Goal: Complete application form: Complete application form

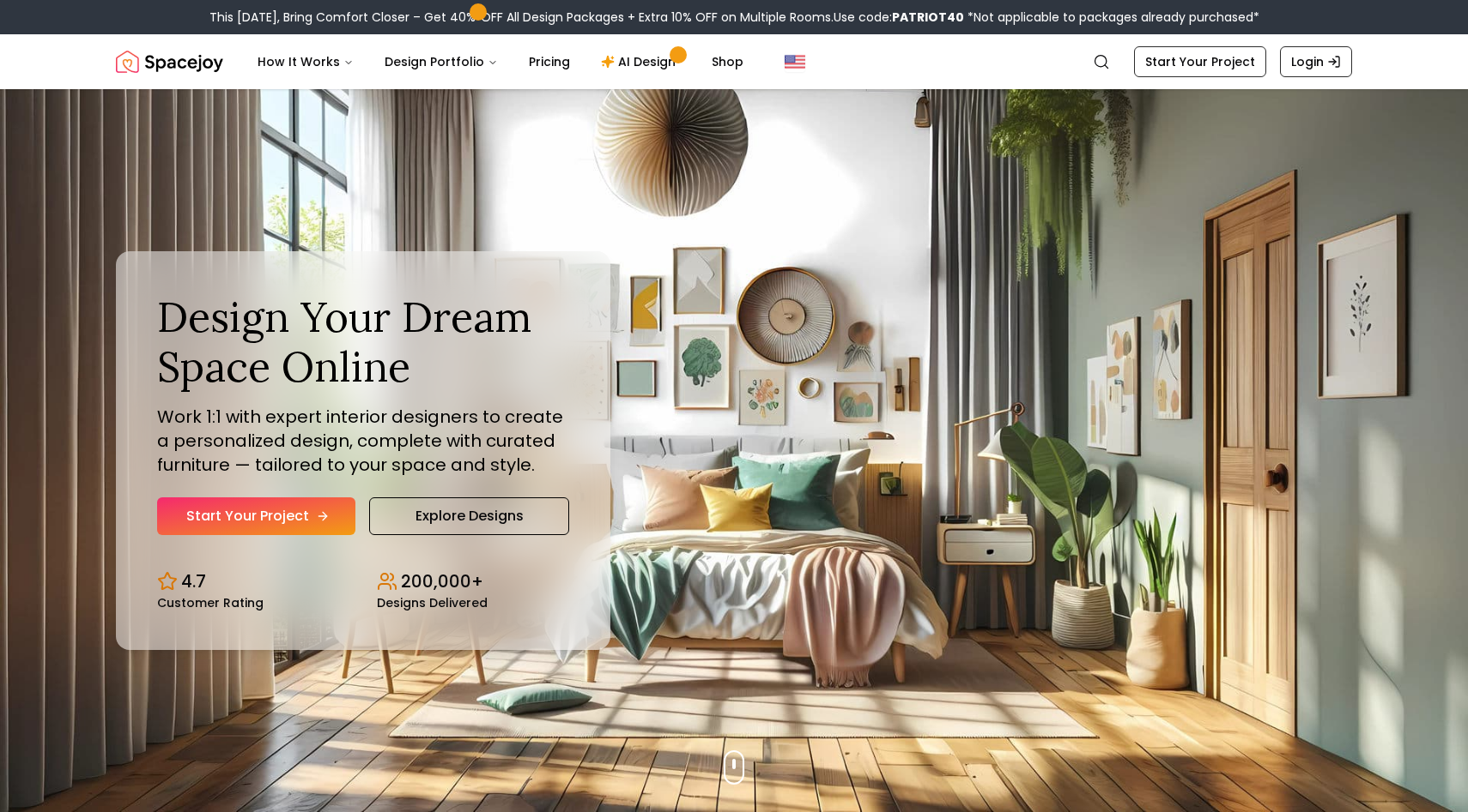
click at [268, 514] on link "Start Your Project" at bounding box center [256, 516] width 198 height 38
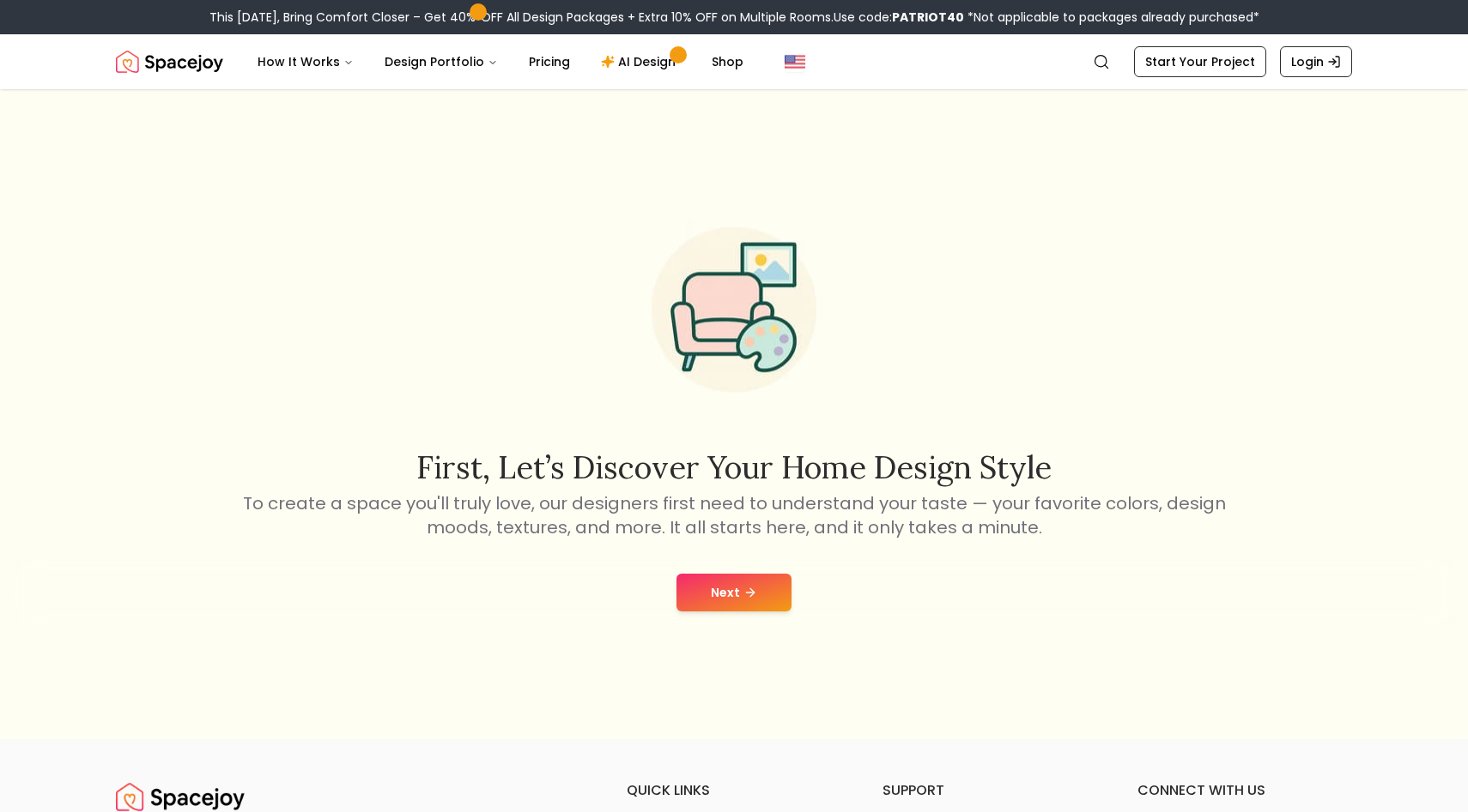
click at [729, 588] on button "Next" at bounding box center [734, 593] width 115 height 38
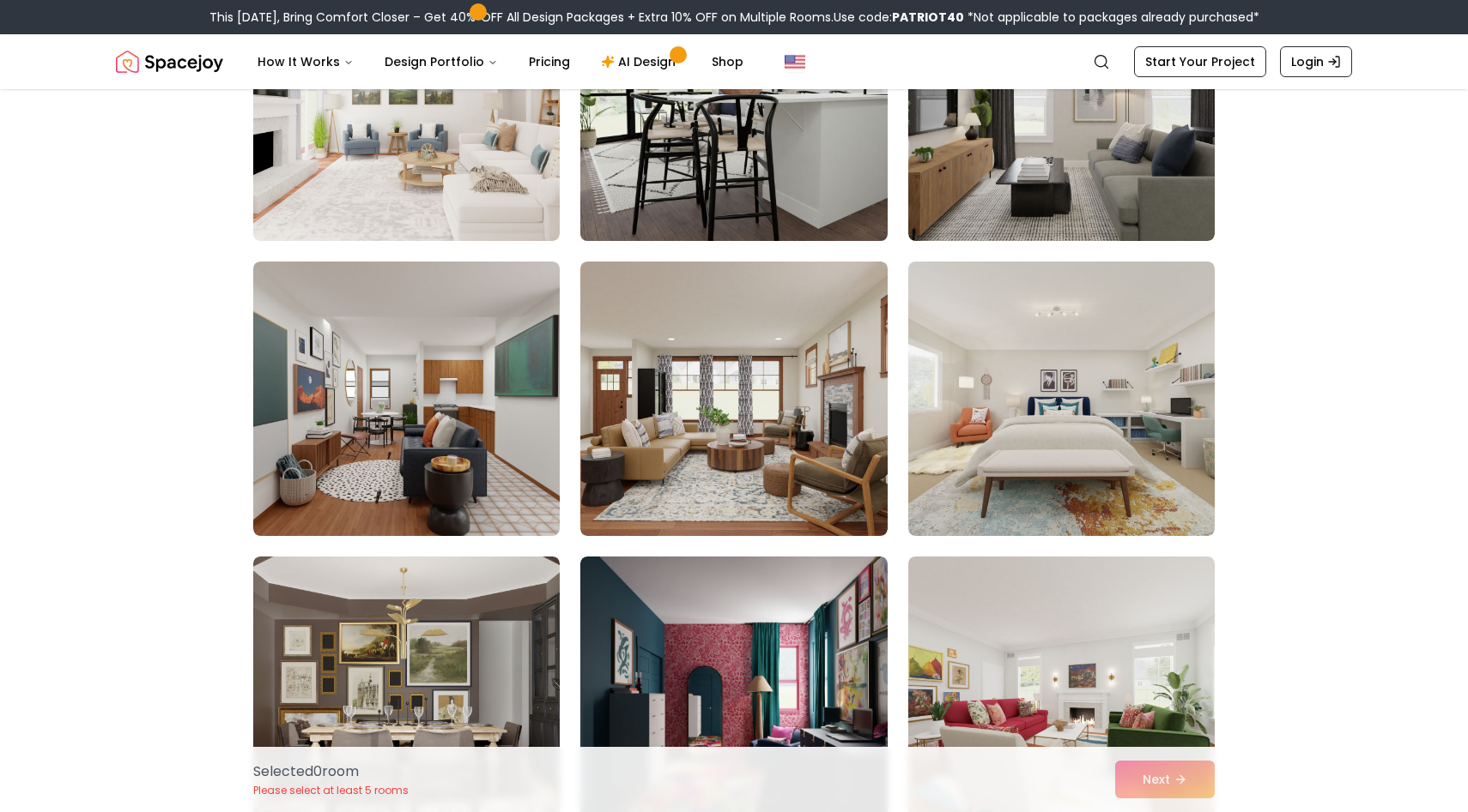
scroll to position [275, 0]
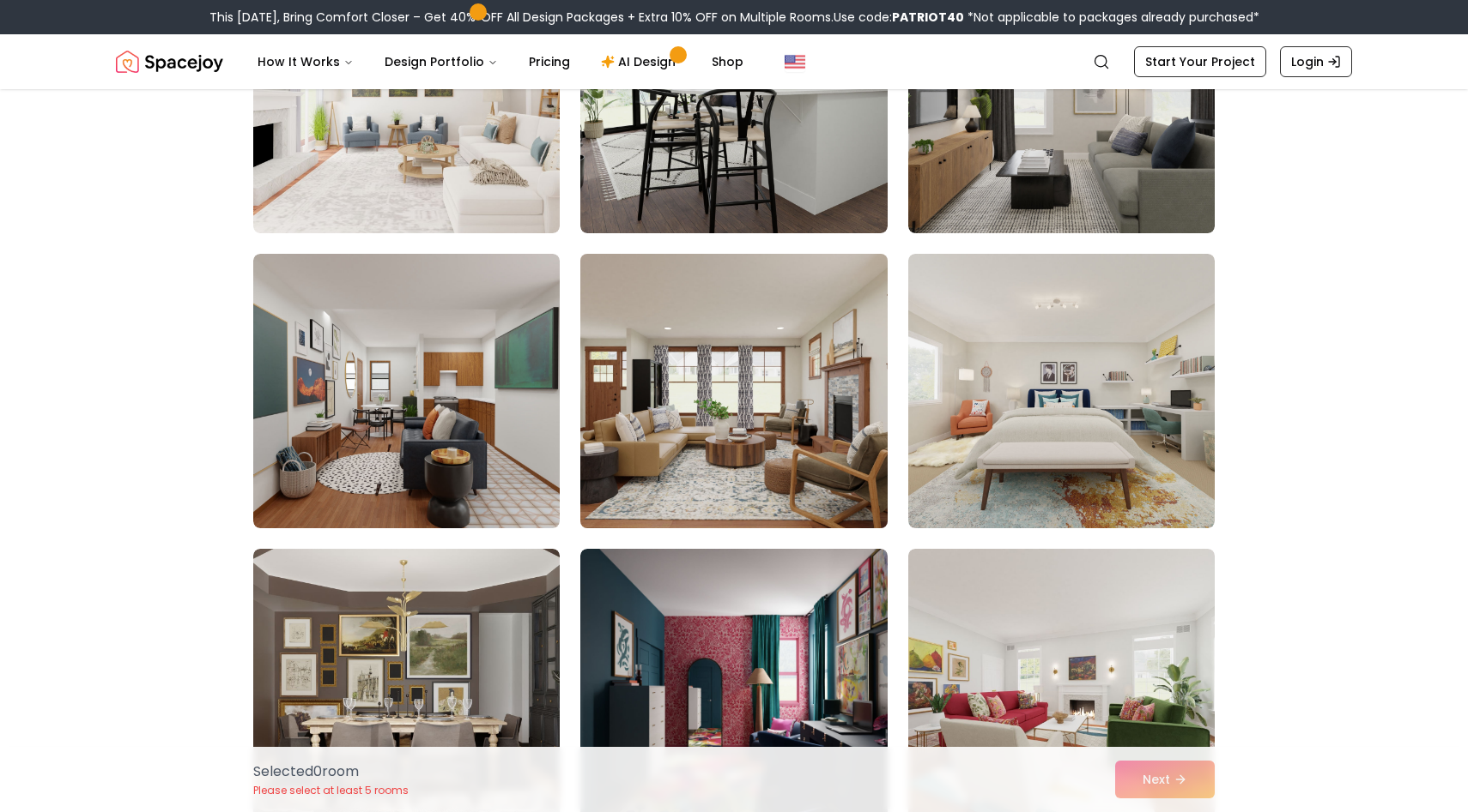
click at [705, 460] on img at bounding box center [733, 391] width 322 height 288
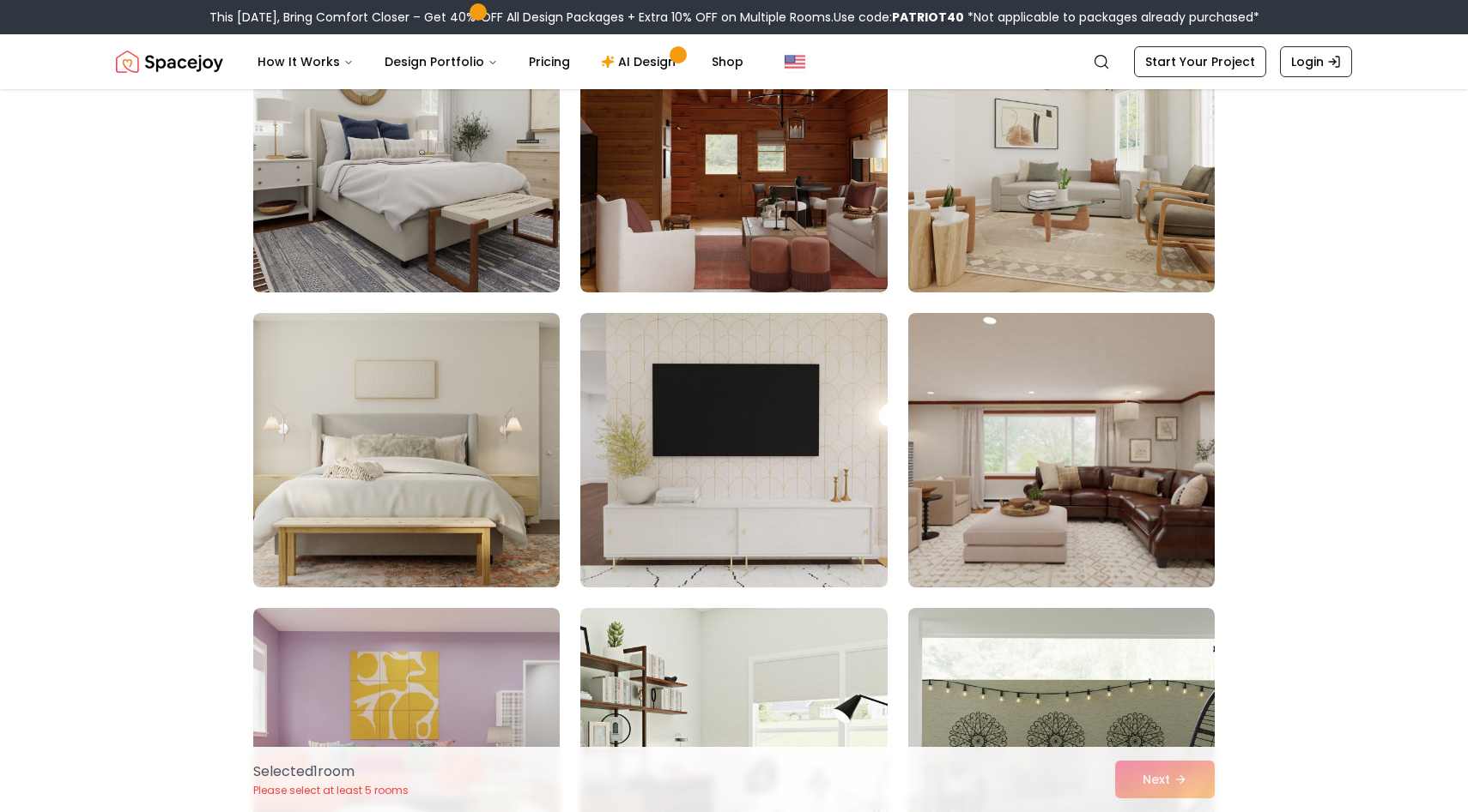
scroll to position [2288, 0]
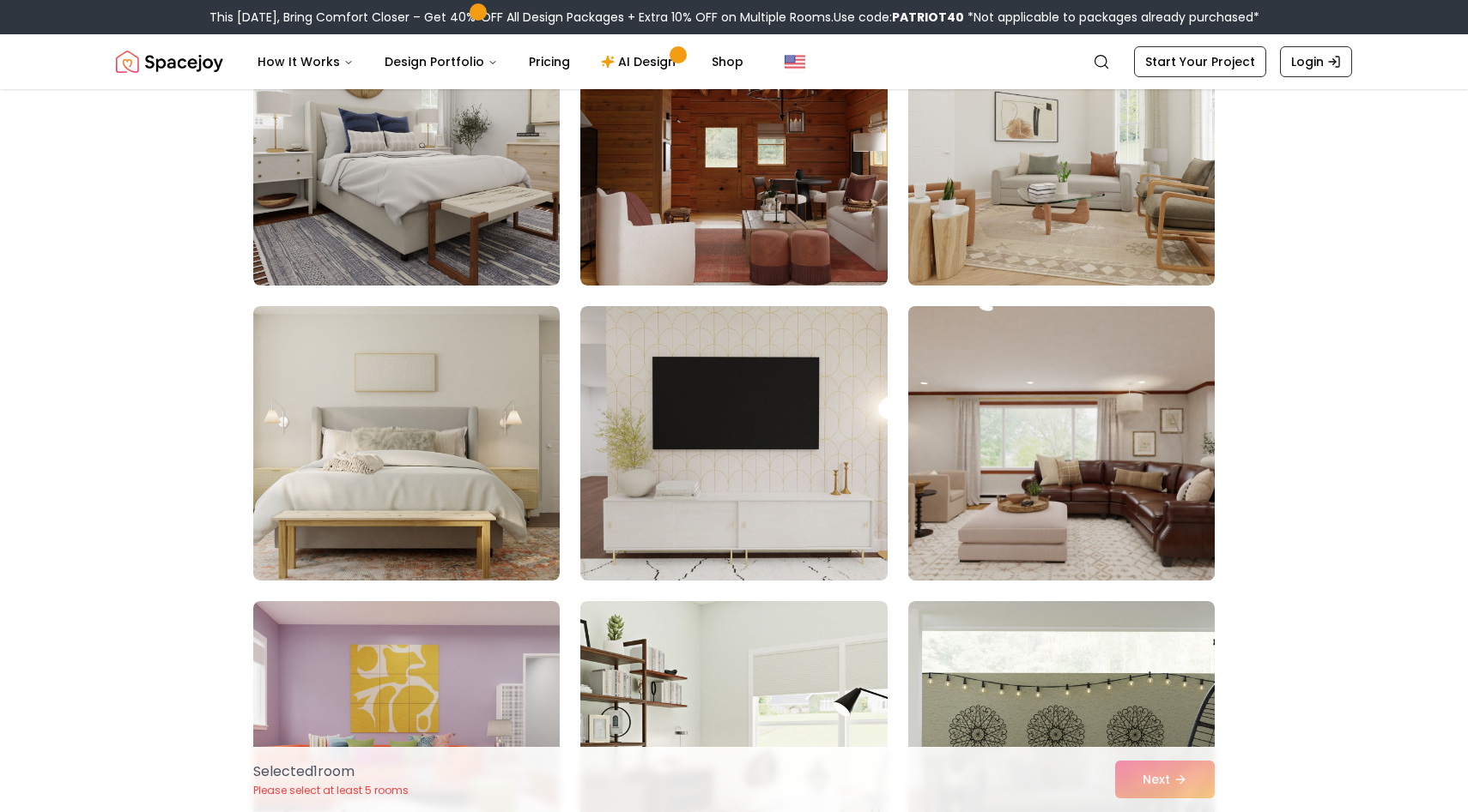
click at [990, 459] on img at bounding box center [1061, 443] width 322 height 288
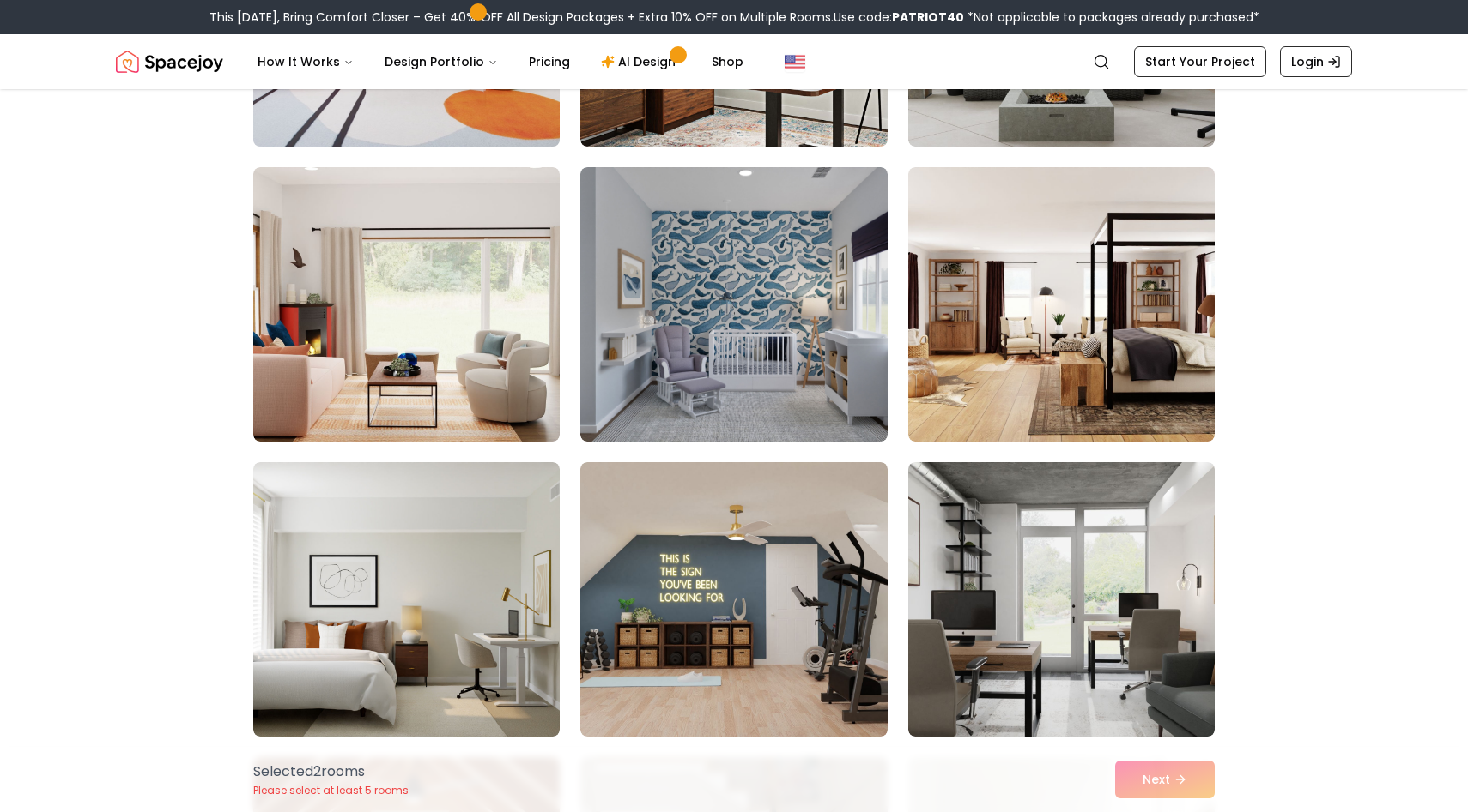
scroll to position [3018, 0]
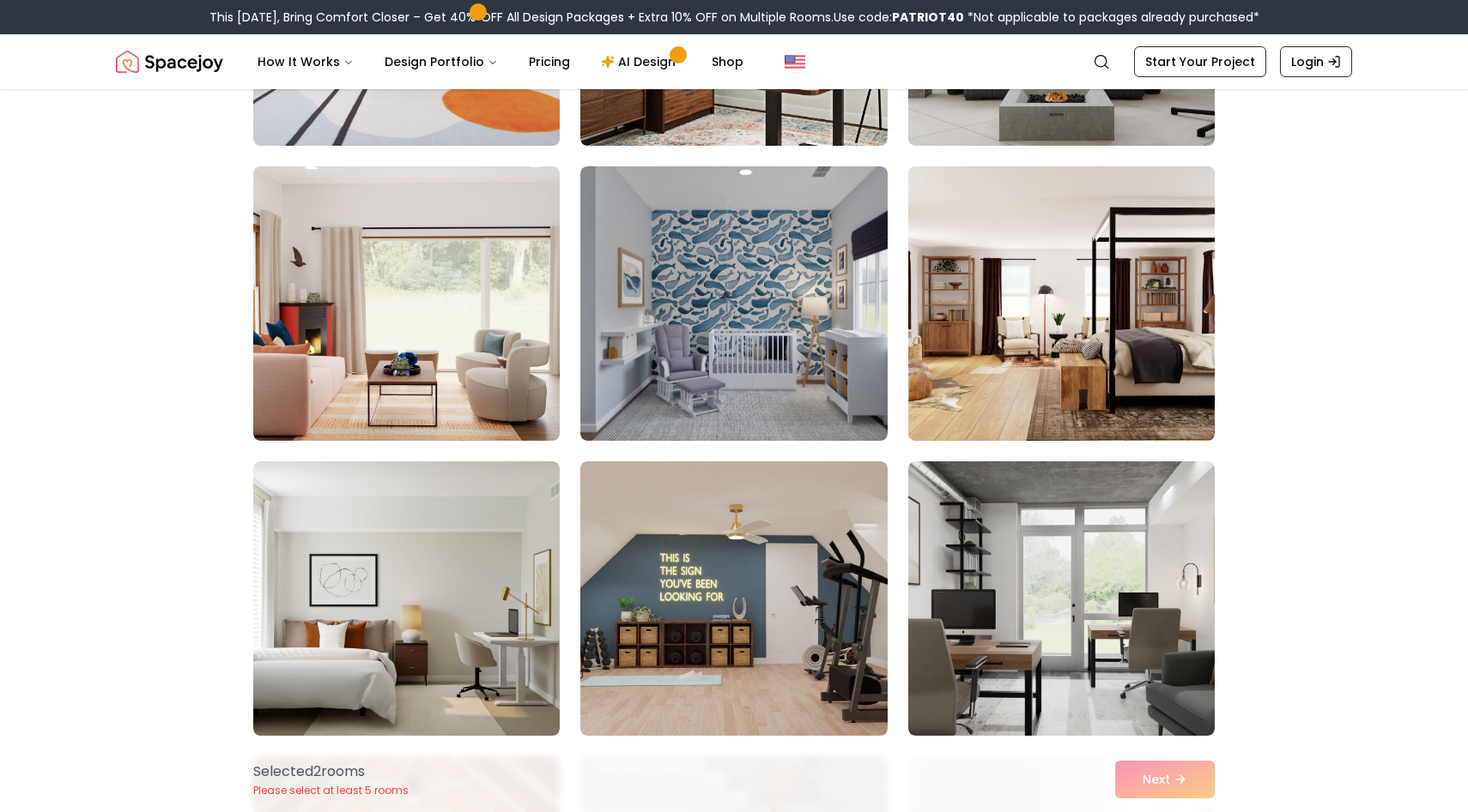
click at [1027, 328] on img at bounding box center [1061, 303] width 322 height 288
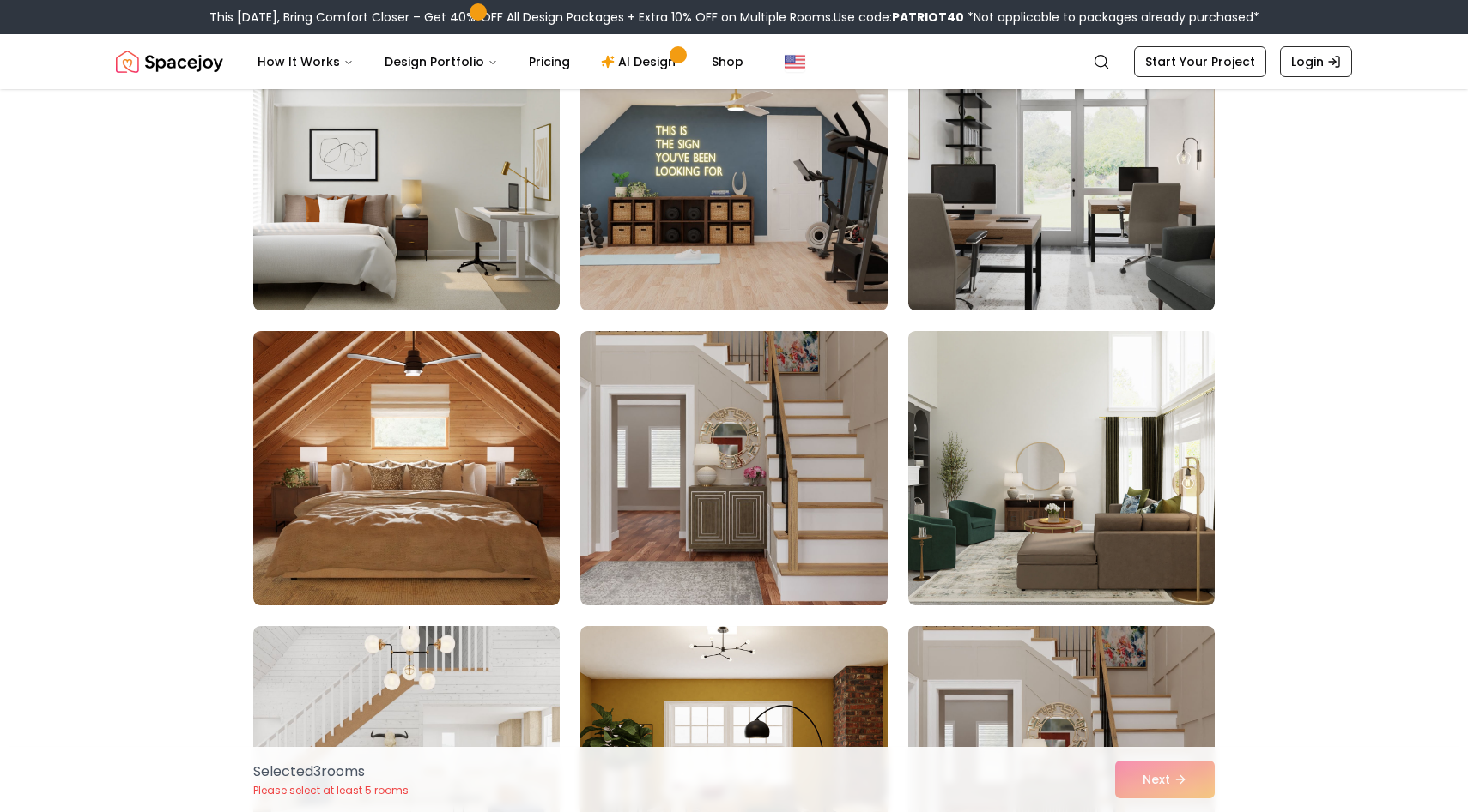
scroll to position [3446, 0]
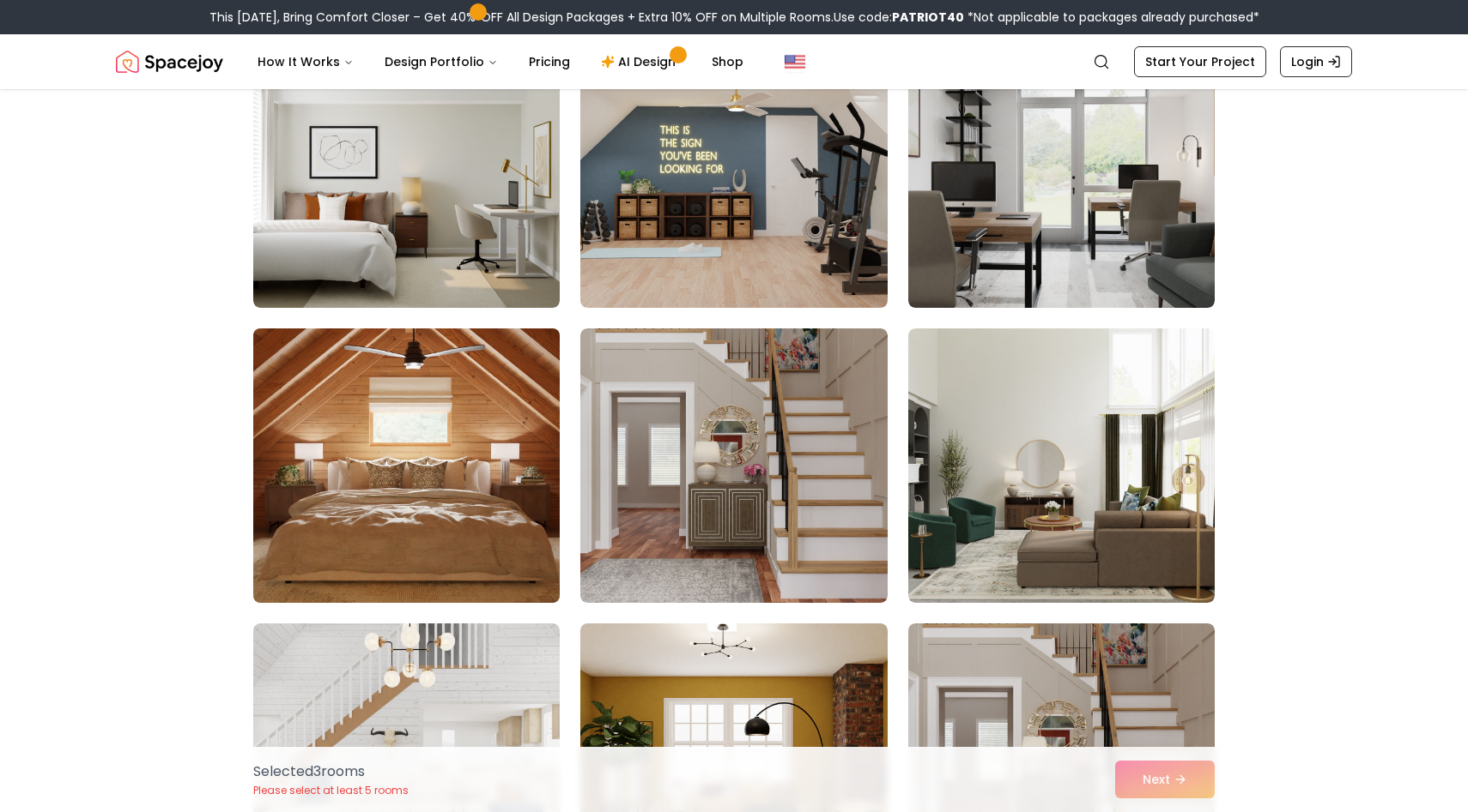
click at [427, 447] on img at bounding box center [406, 465] width 322 height 288
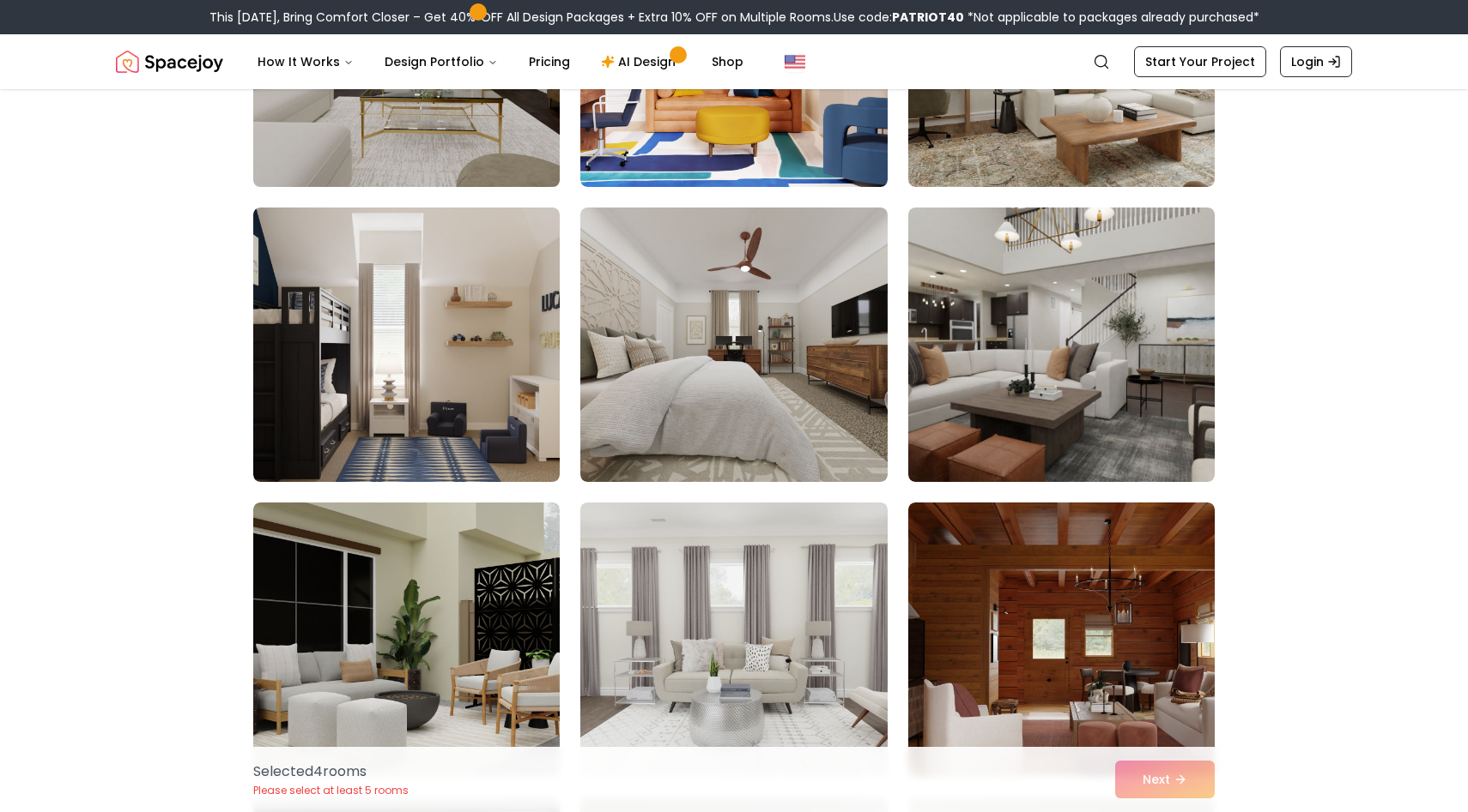
scroll to position [4742, 0]
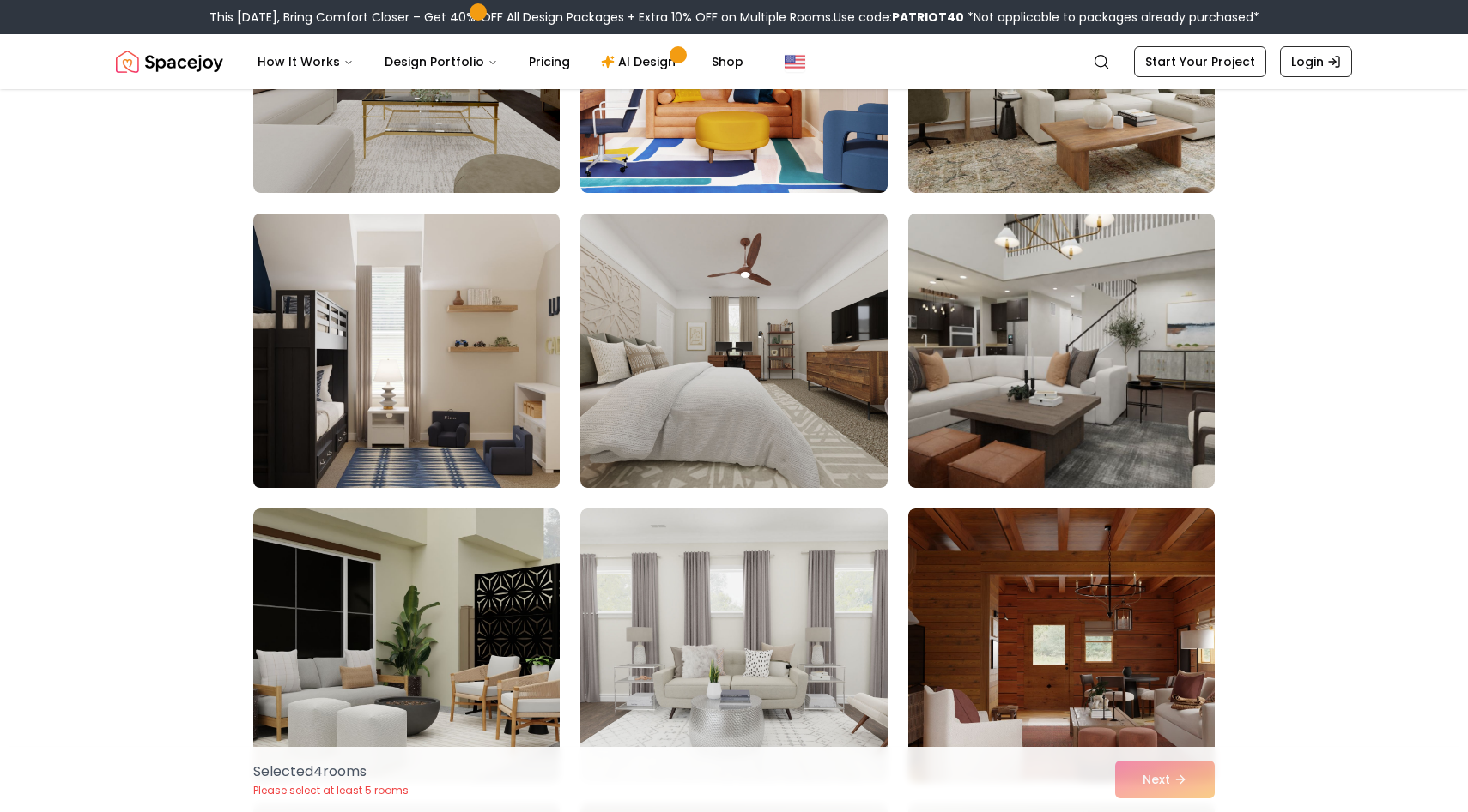
click at [422, 391] on img at bounding box center [406, 351] width 322 height 288
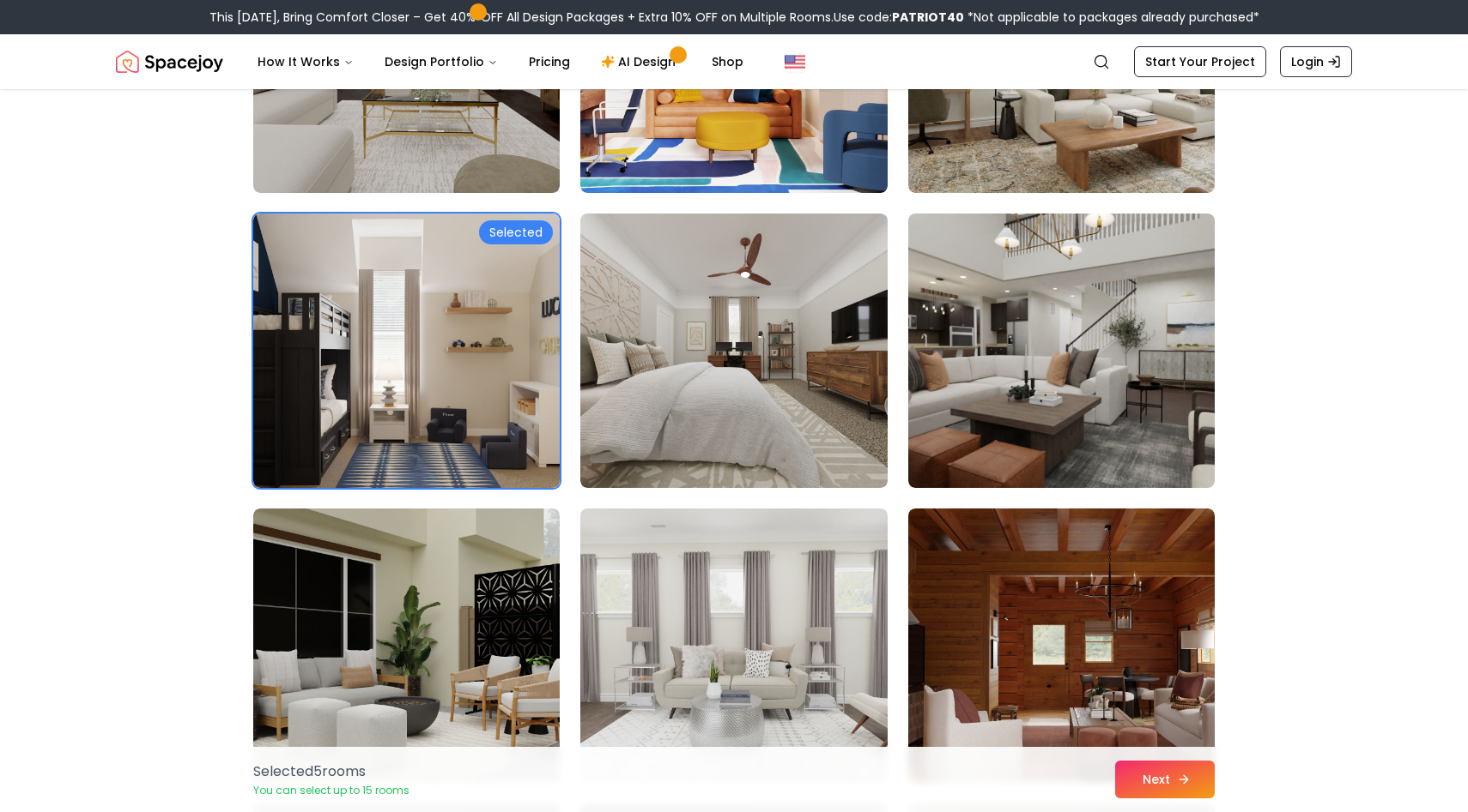
click at [1159, 775] on button "Next" at bounding box center [1164, 779] width 100 height 38
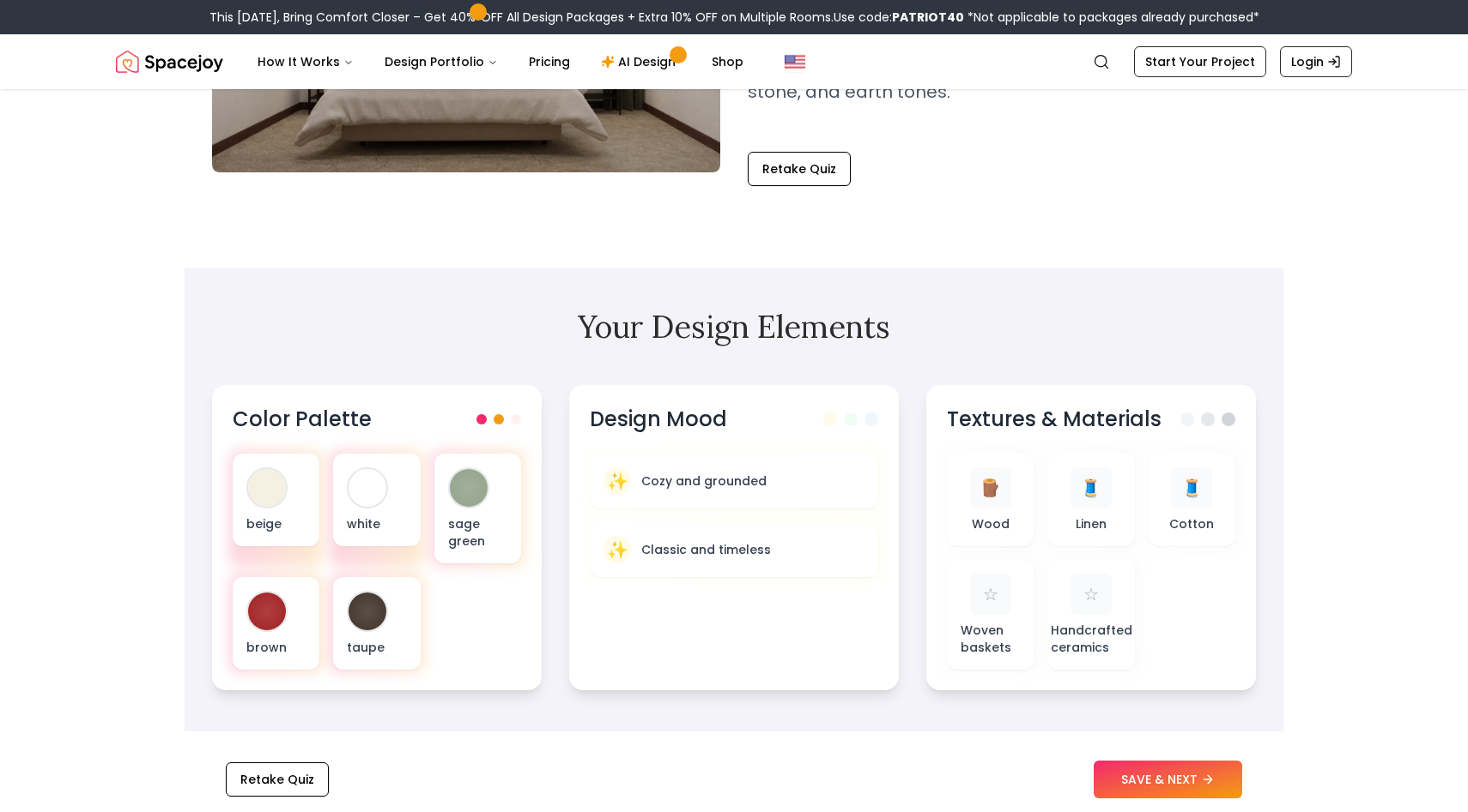
scroll to position [463, 0]
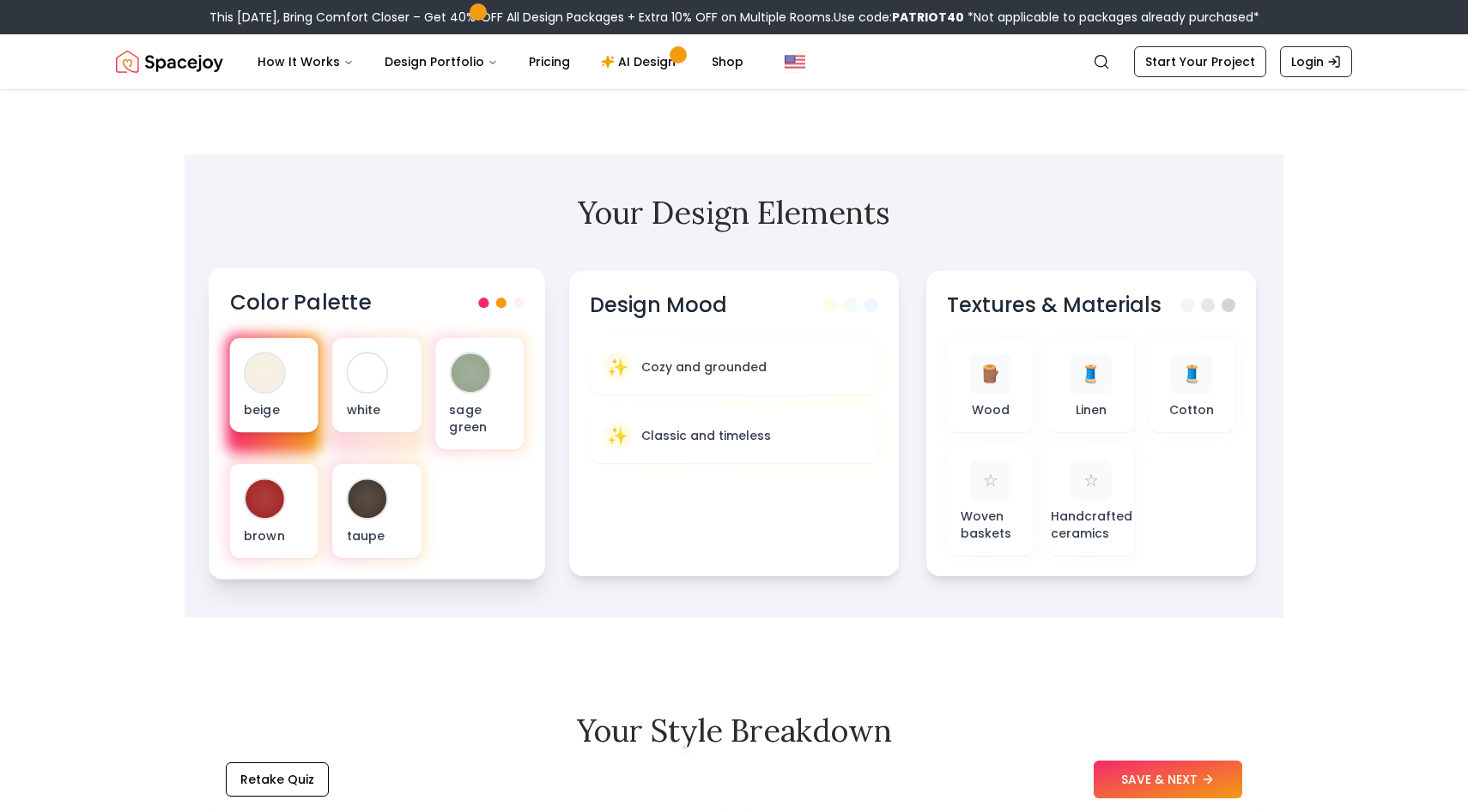
click at [271, 365] on div at bounding box center [265, 373] width 42 height 42
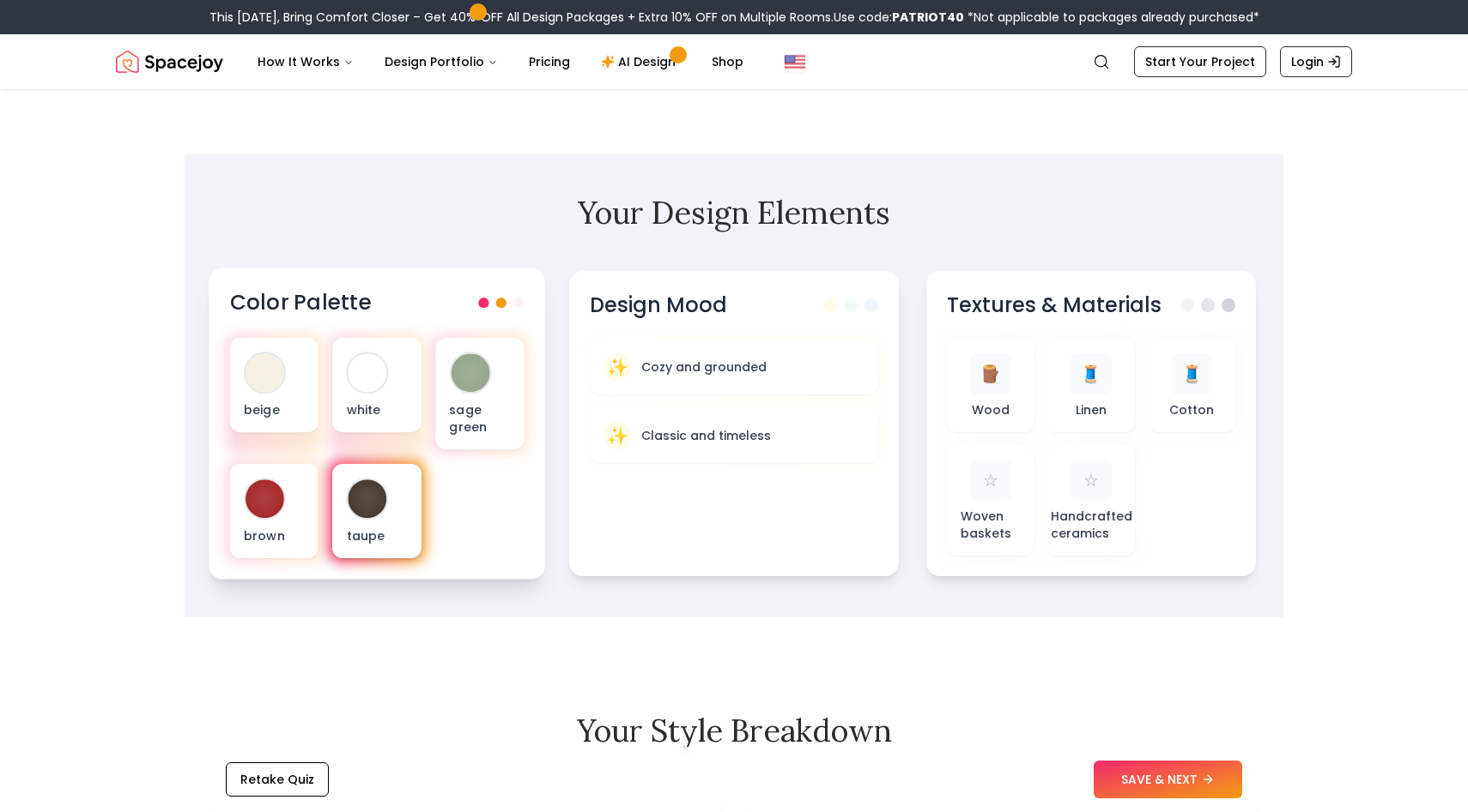
click at [351, 480] on div at bounding box center [367, 499] width 39 height 39
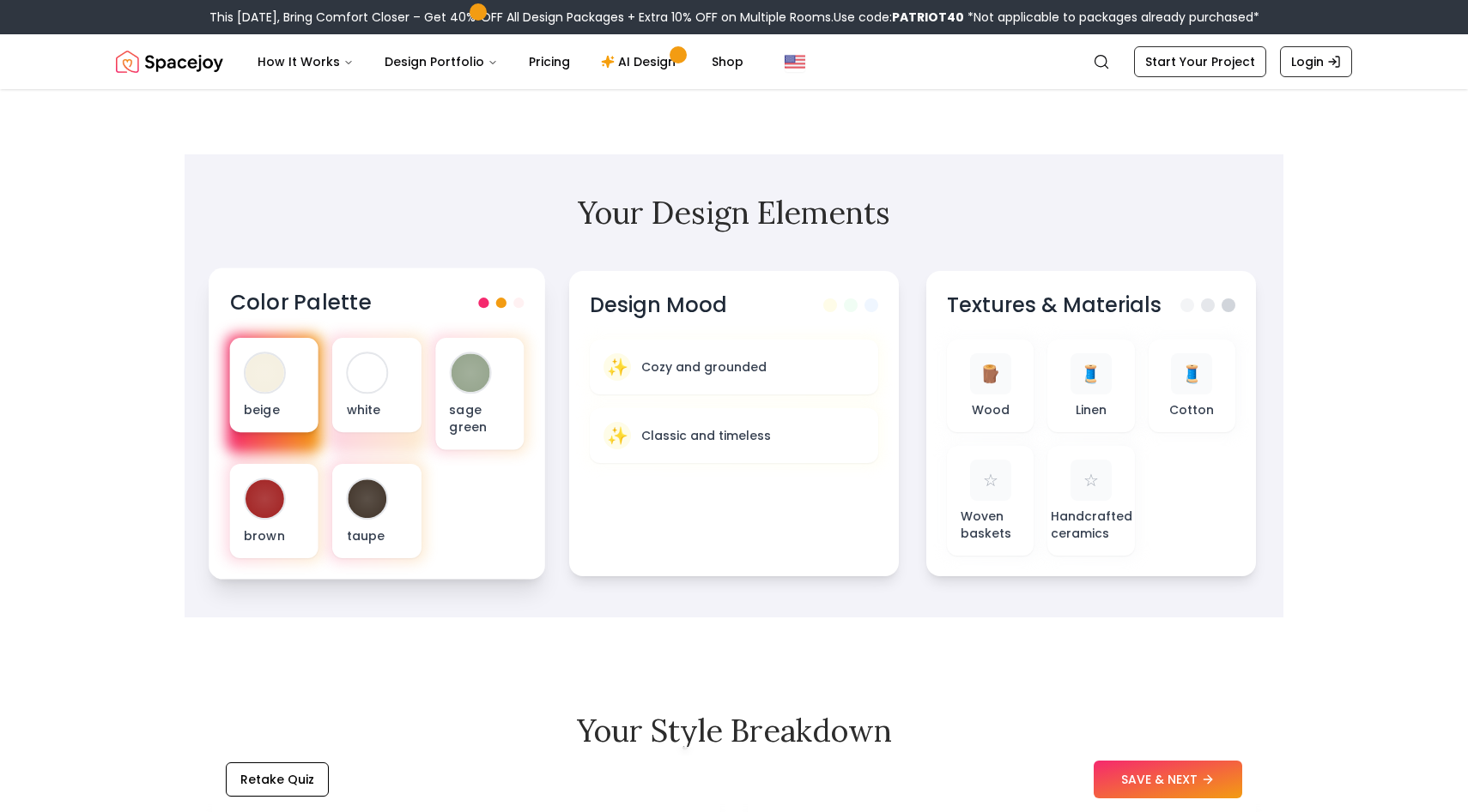
click at [283, 353] on div at bounding box center [265, 373] width 39 height 39
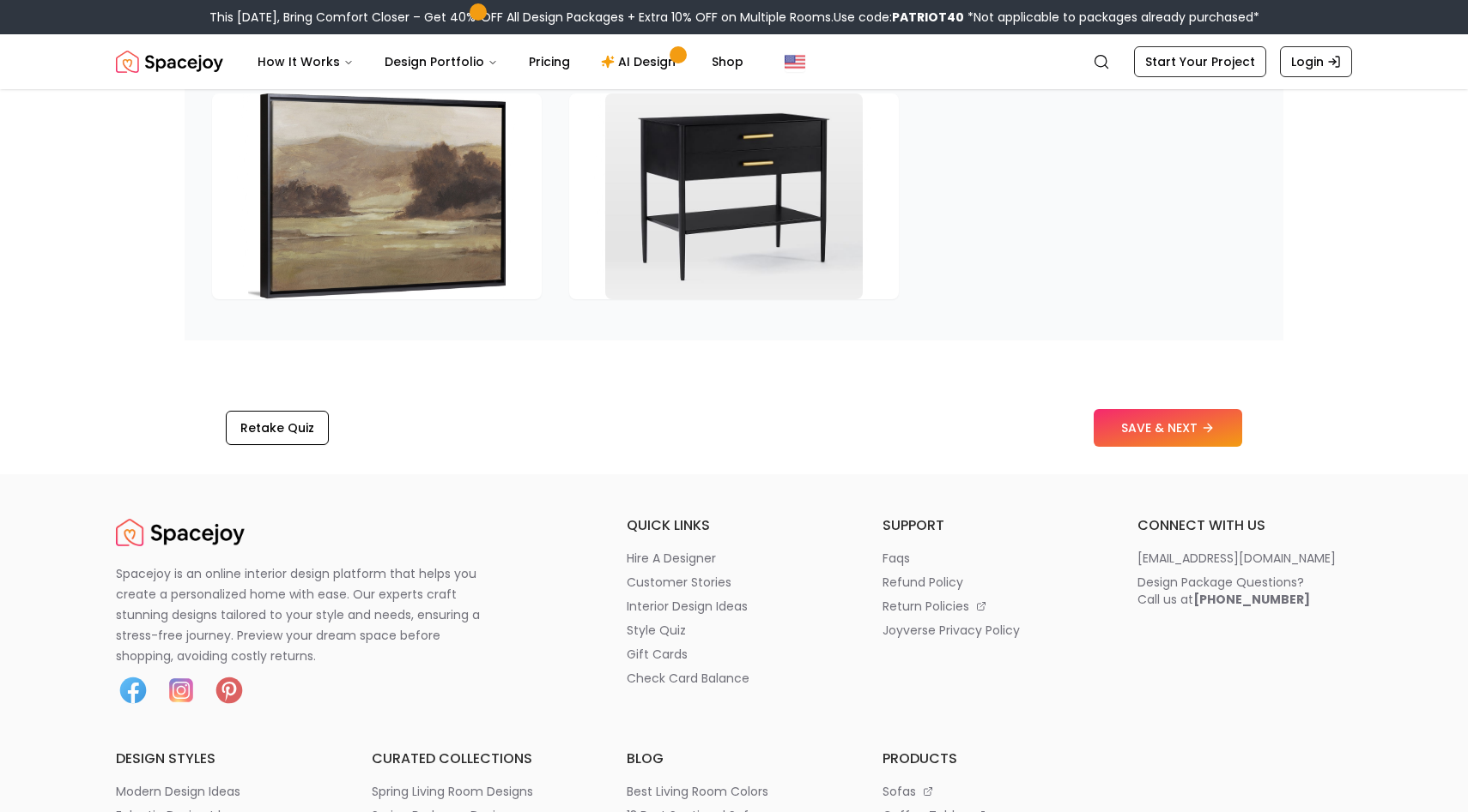
scroll to position [2694, 0]
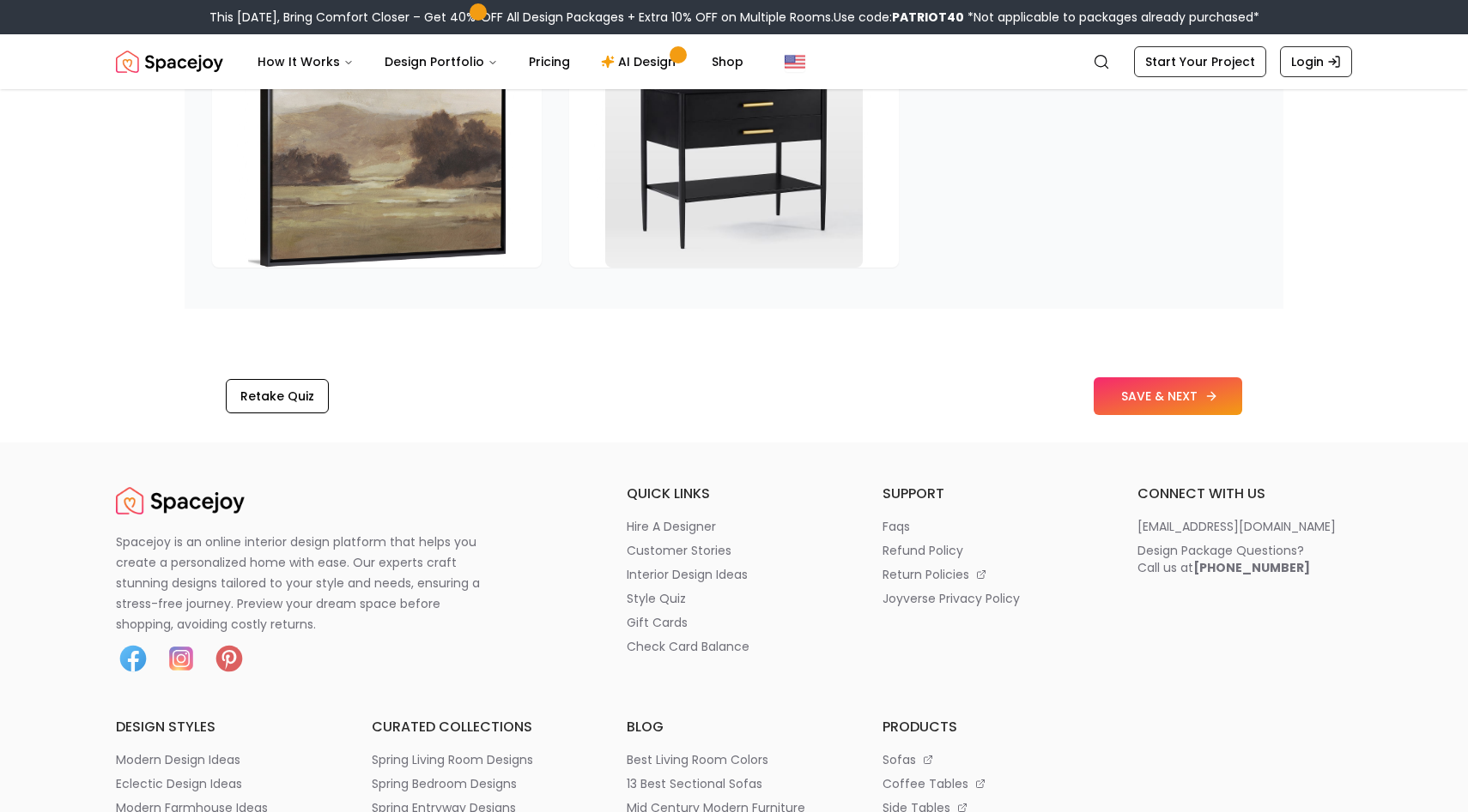
click at [1174, 378] on button "SAVE & NEXT" at bounding box center [1168, 396] width 149 height 38
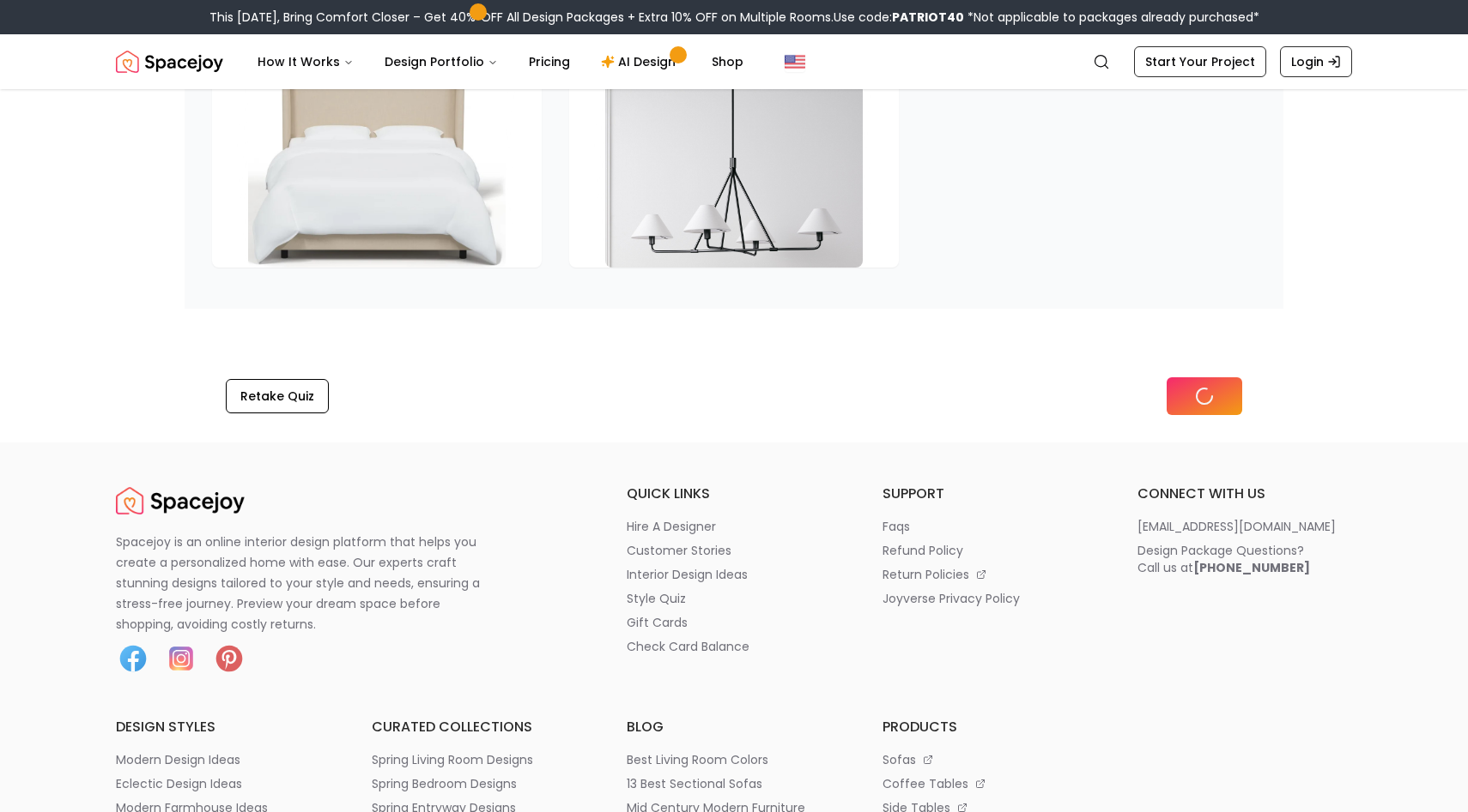
scroll to position [2461, 0]
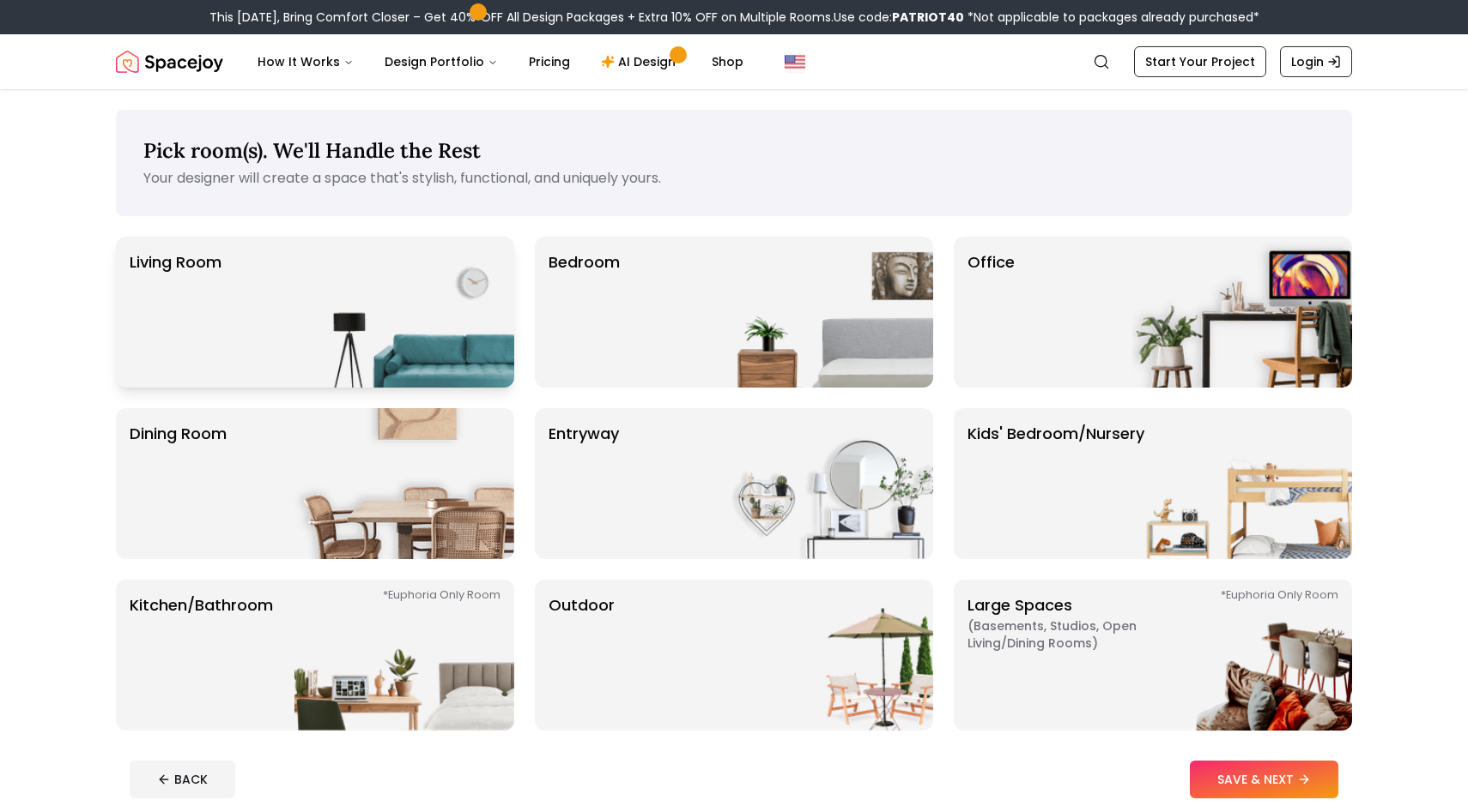
click at [354, 328] on img at bounding box center [404, 312] width 219 height 151
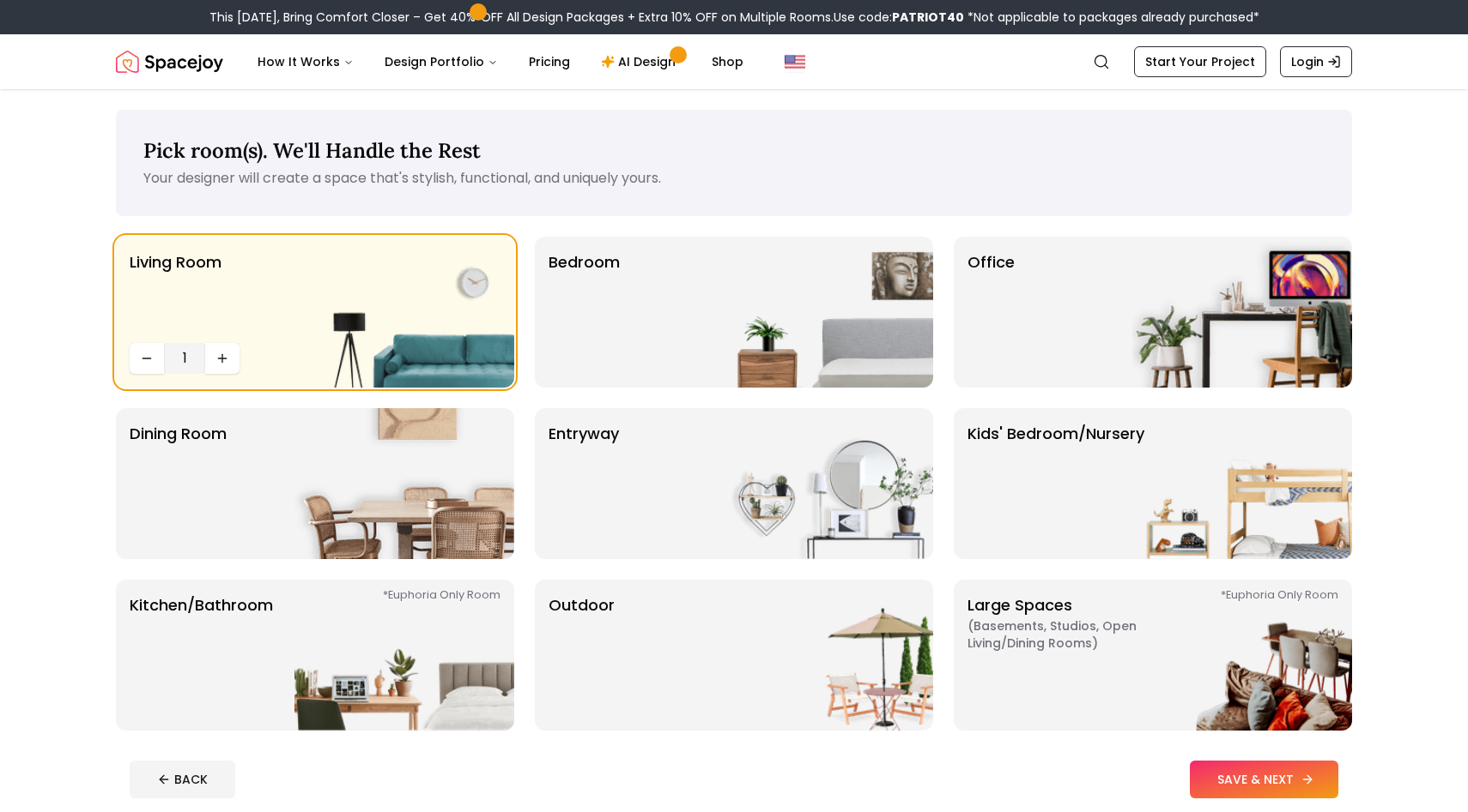
click at [1266, 782] on button "SAVE & NEXT" at bounding box center [1264, 779] width 149 height 38
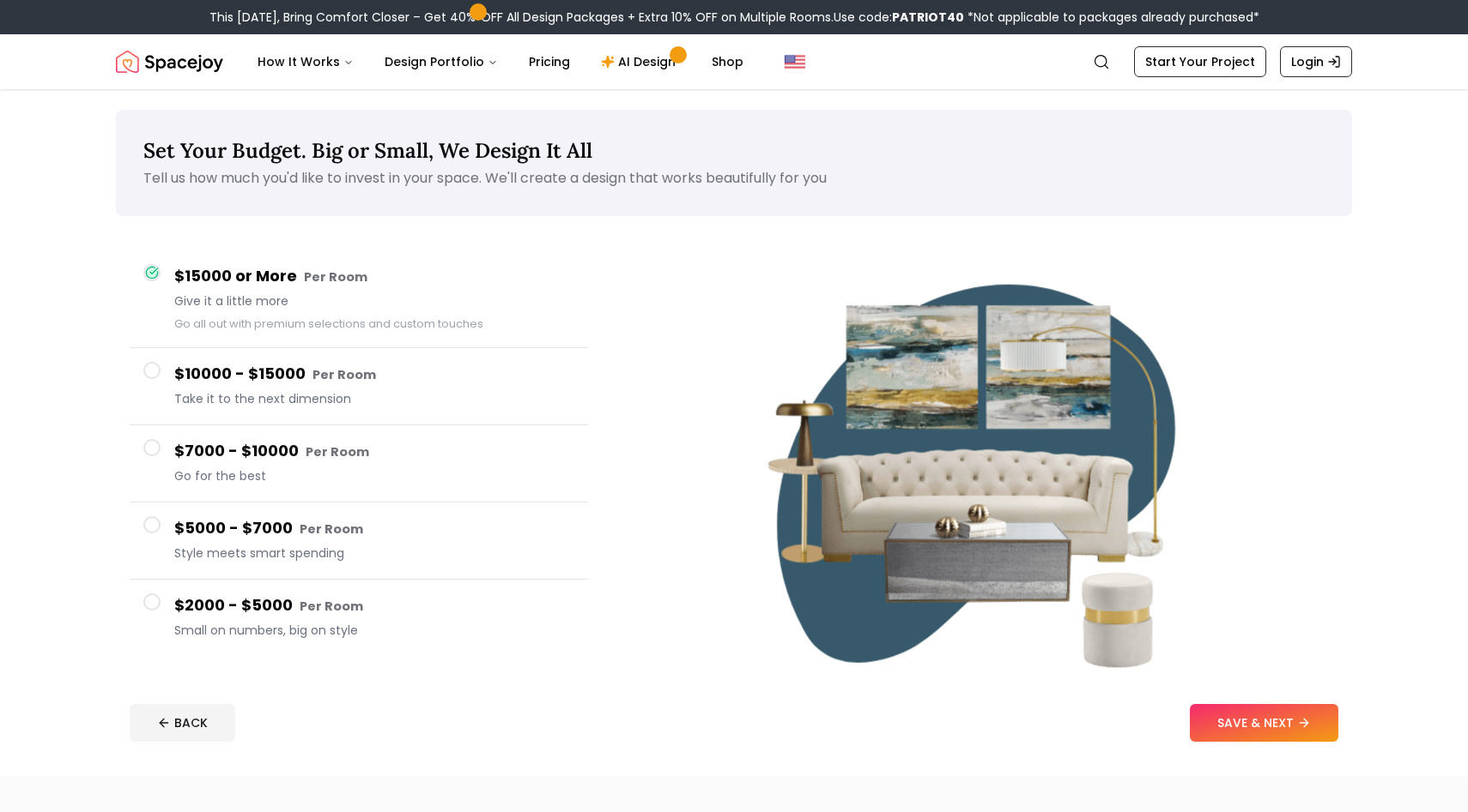
click at [201, 601] on h4 "$2000 - $5000 Per Room" at bounding box center [374, 606] width 400 height 25
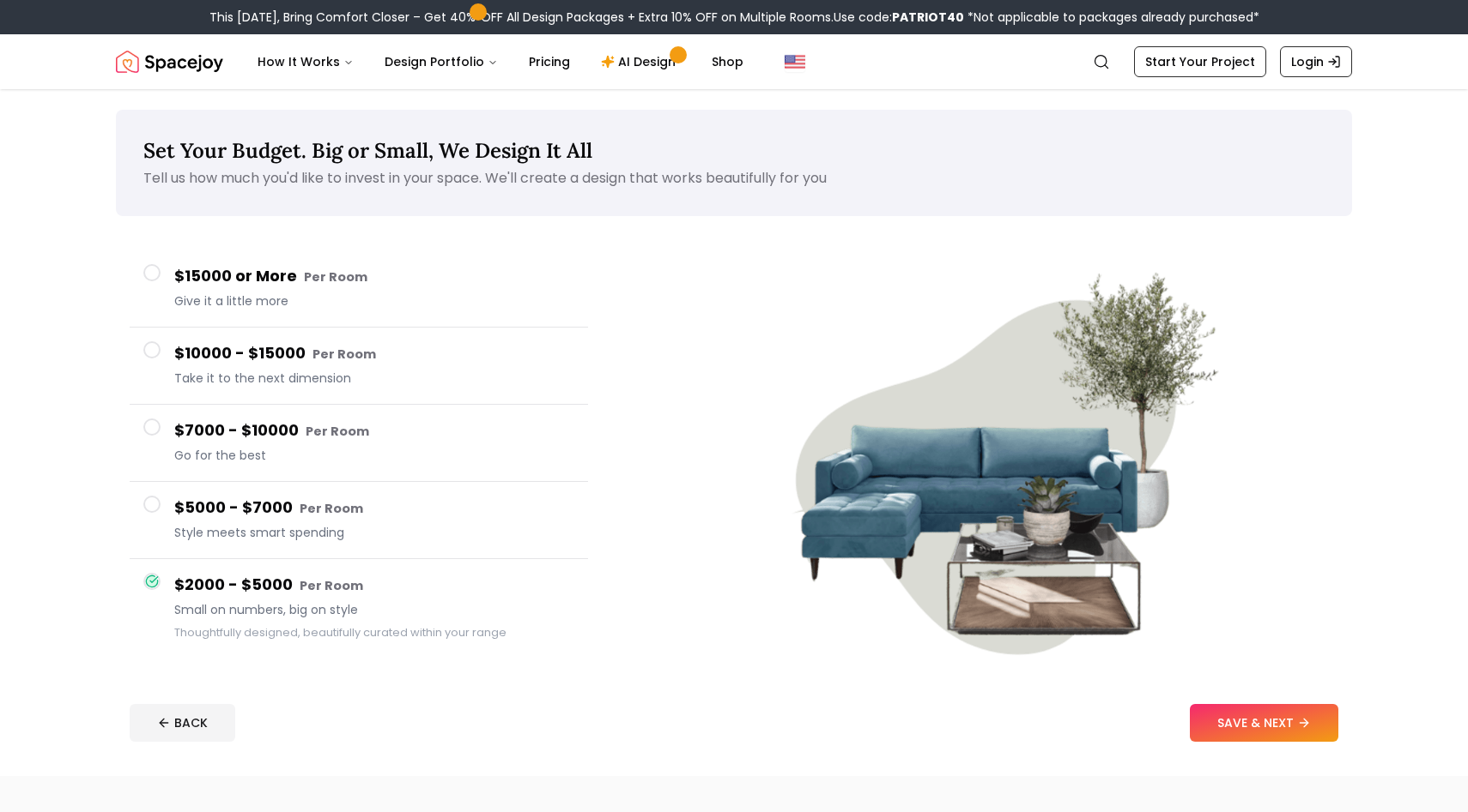
click at [249, 510] on h4 "$5000 - $7000 Per Room" at bounding box center [374, 508] width 400 height 25
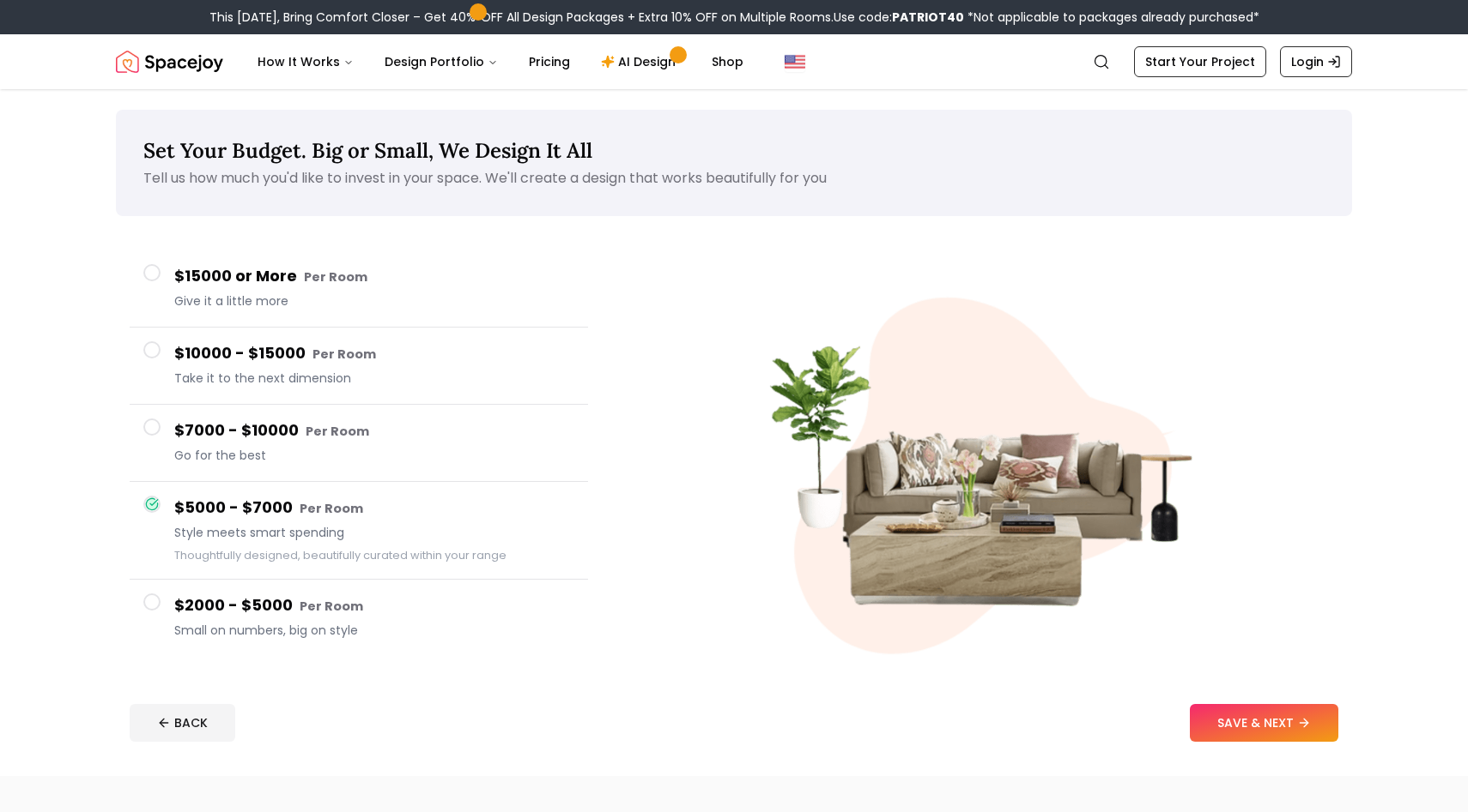
click at [238, 602] on h4 "$2000 - $5000 Per Room" at bounding box center [374, 606] width 400 height 25
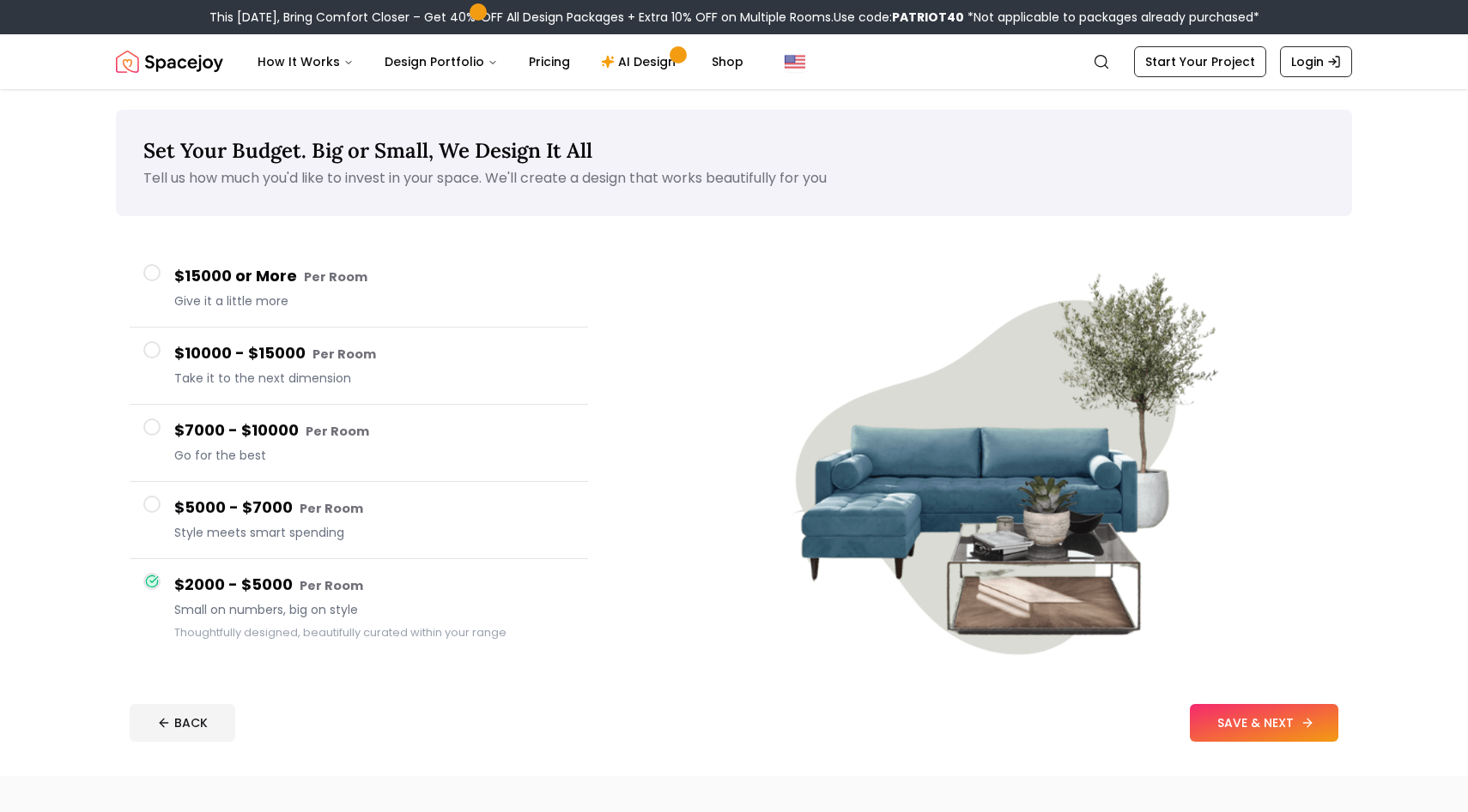
click at [1296, 715] on button "SAVE & NEXT" at bounding box center [1264, 723] width 149 height 38
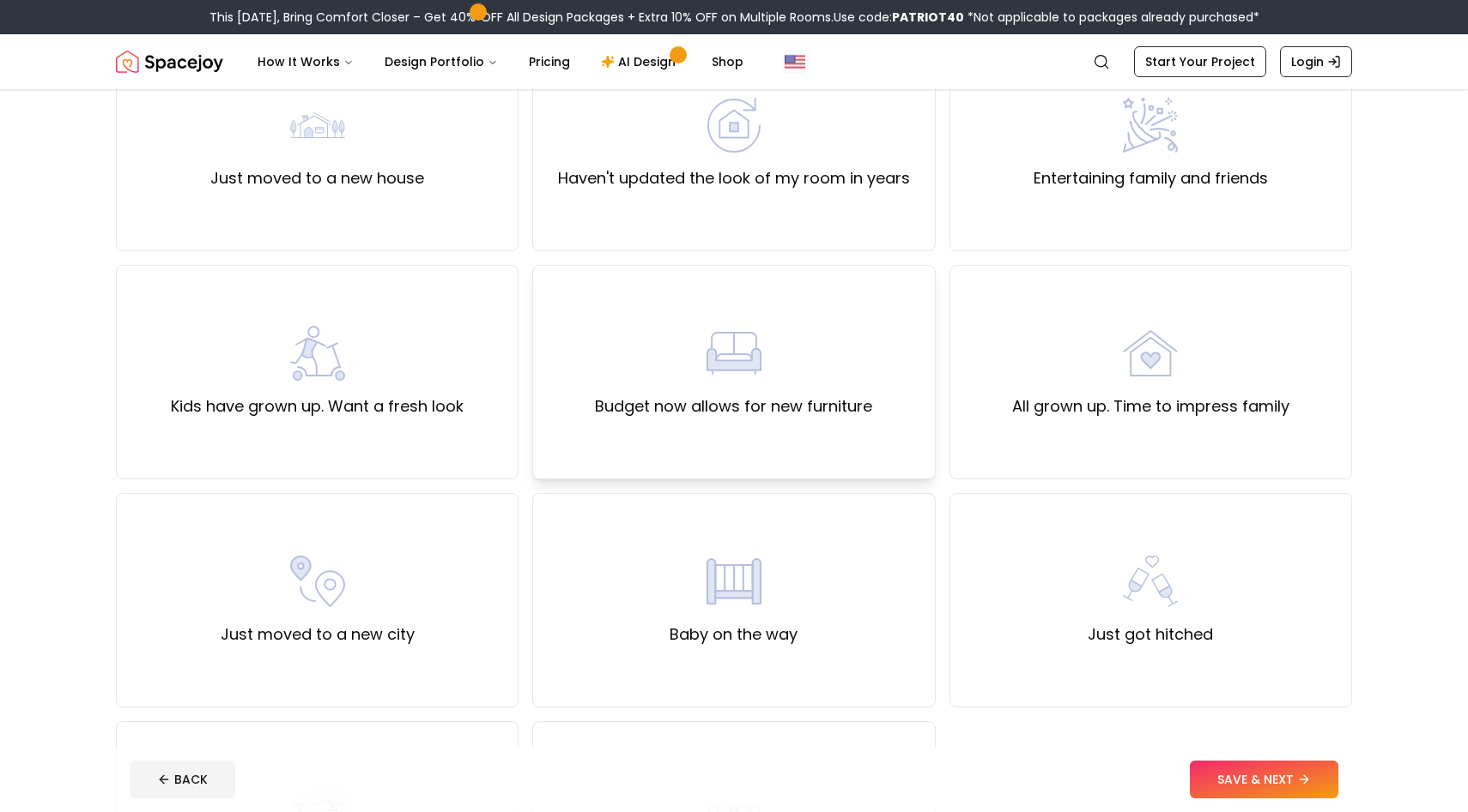
scroll to position [203, 0]
click at [731, 367] on img at bounding box center [734, 350] width 55 height 55
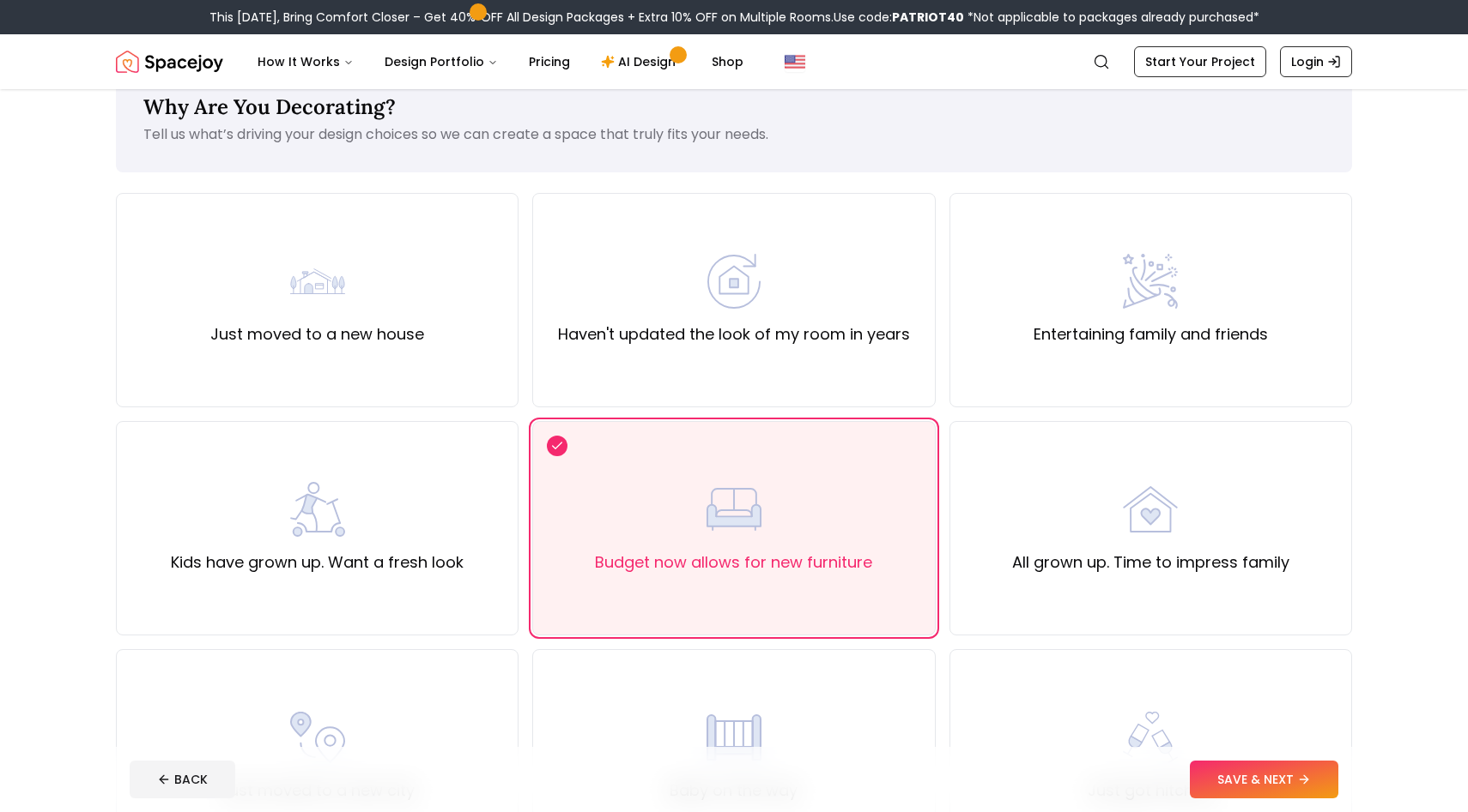
scroll to position [41, 0]
click at [812, 350] on div "Haven't updated the look of my room in years" at bounding box center [733, 303] width 403 height 215
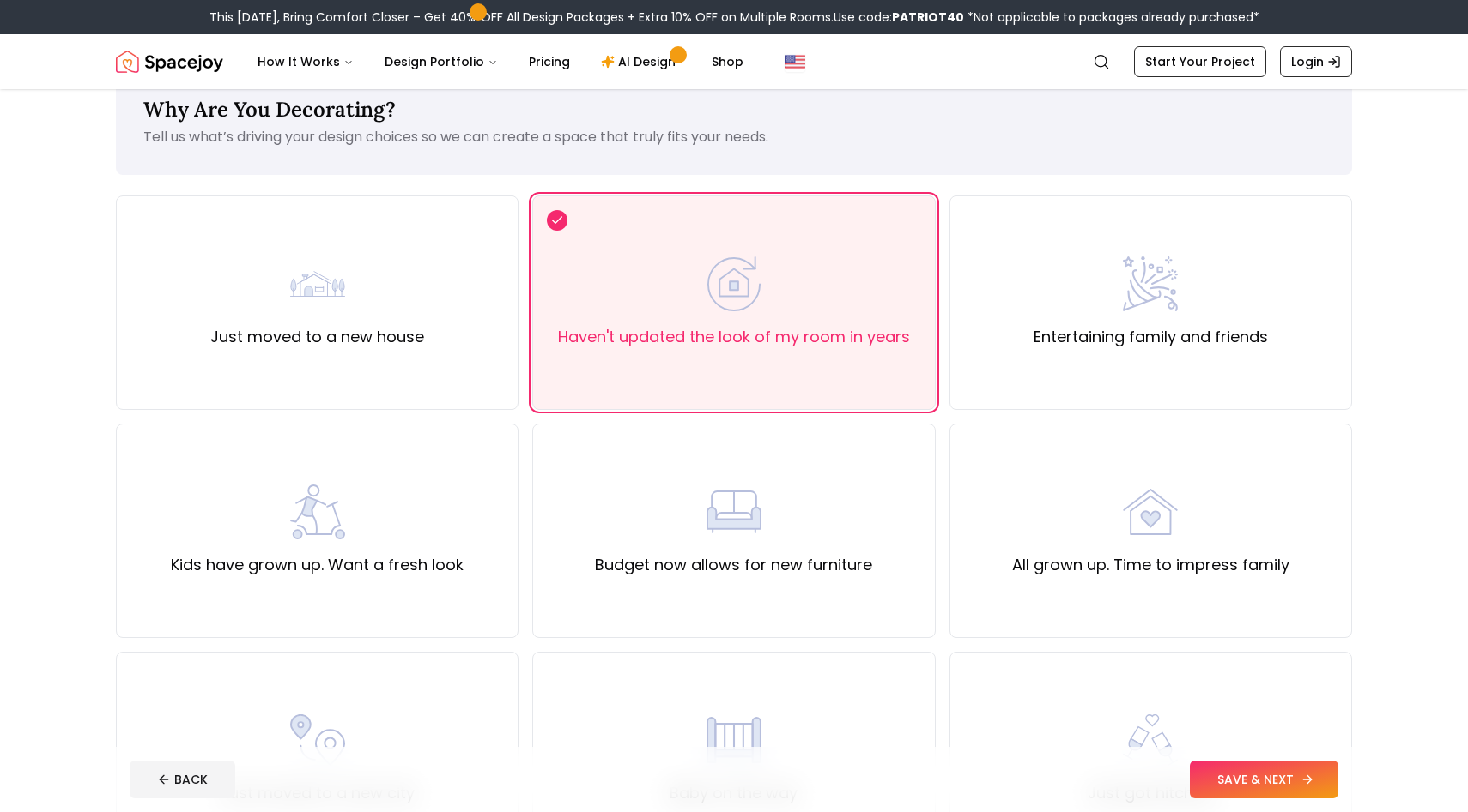
click at [1271, 780] on button "SAVE & NEXT" at bounding box center [1264, 779] width 149 height 38
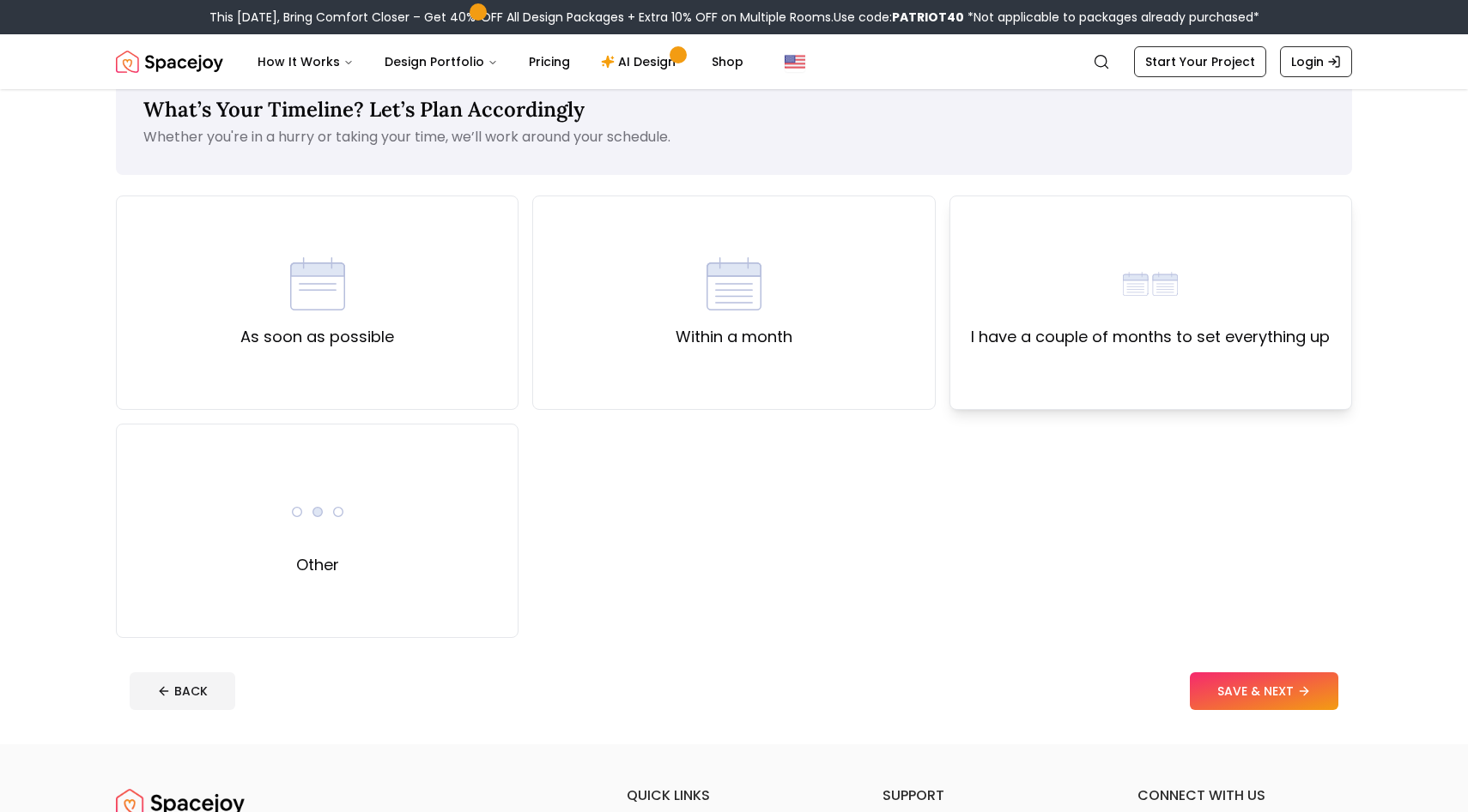
click at [1094, 339] on label "I have a couple of months to set everything up" at bounding box center [1150, 336] width 359 height 24
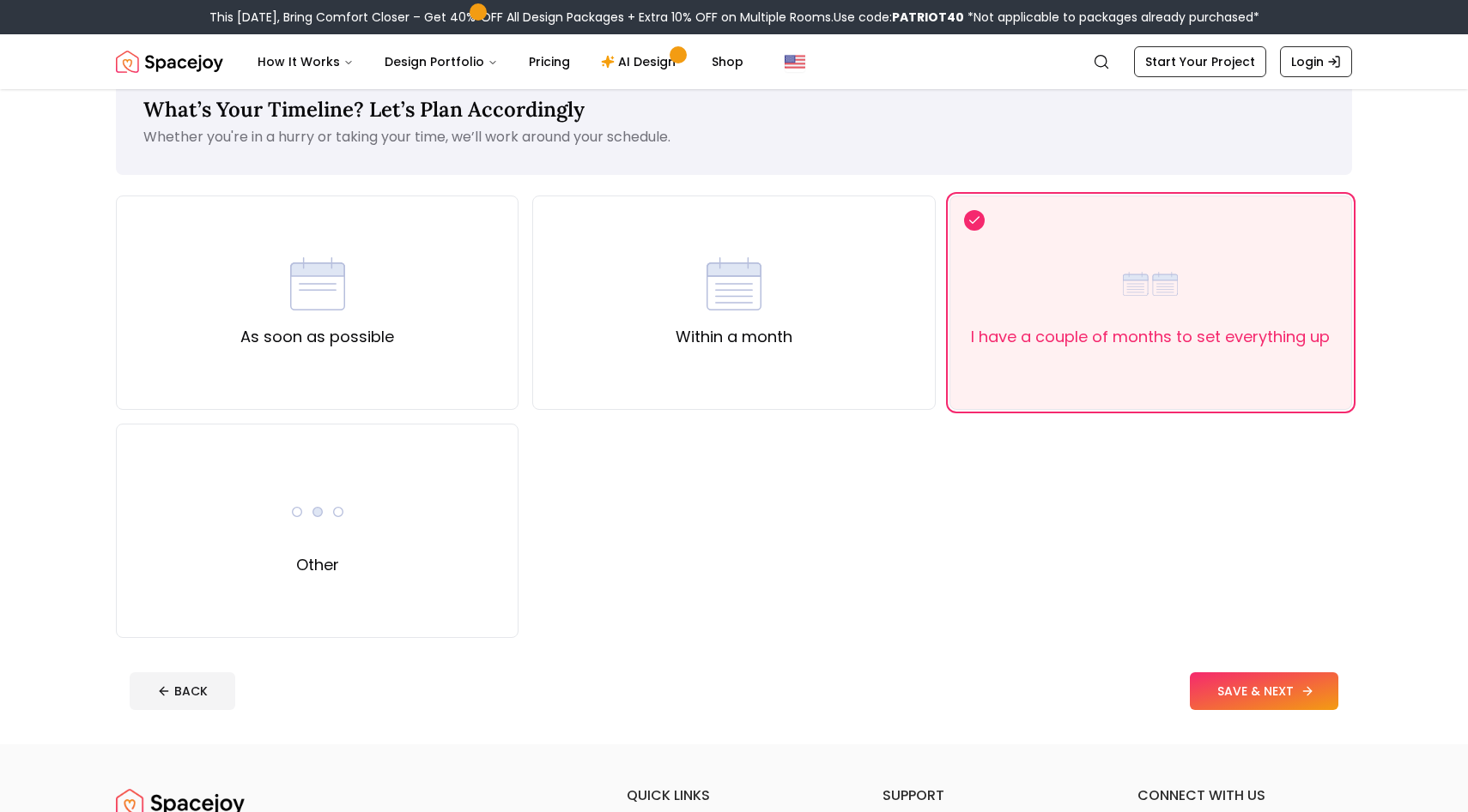
click at [1254, 689] on button "SAVE & NEXT" at bounding box center [1264, 691] width 149 height 38
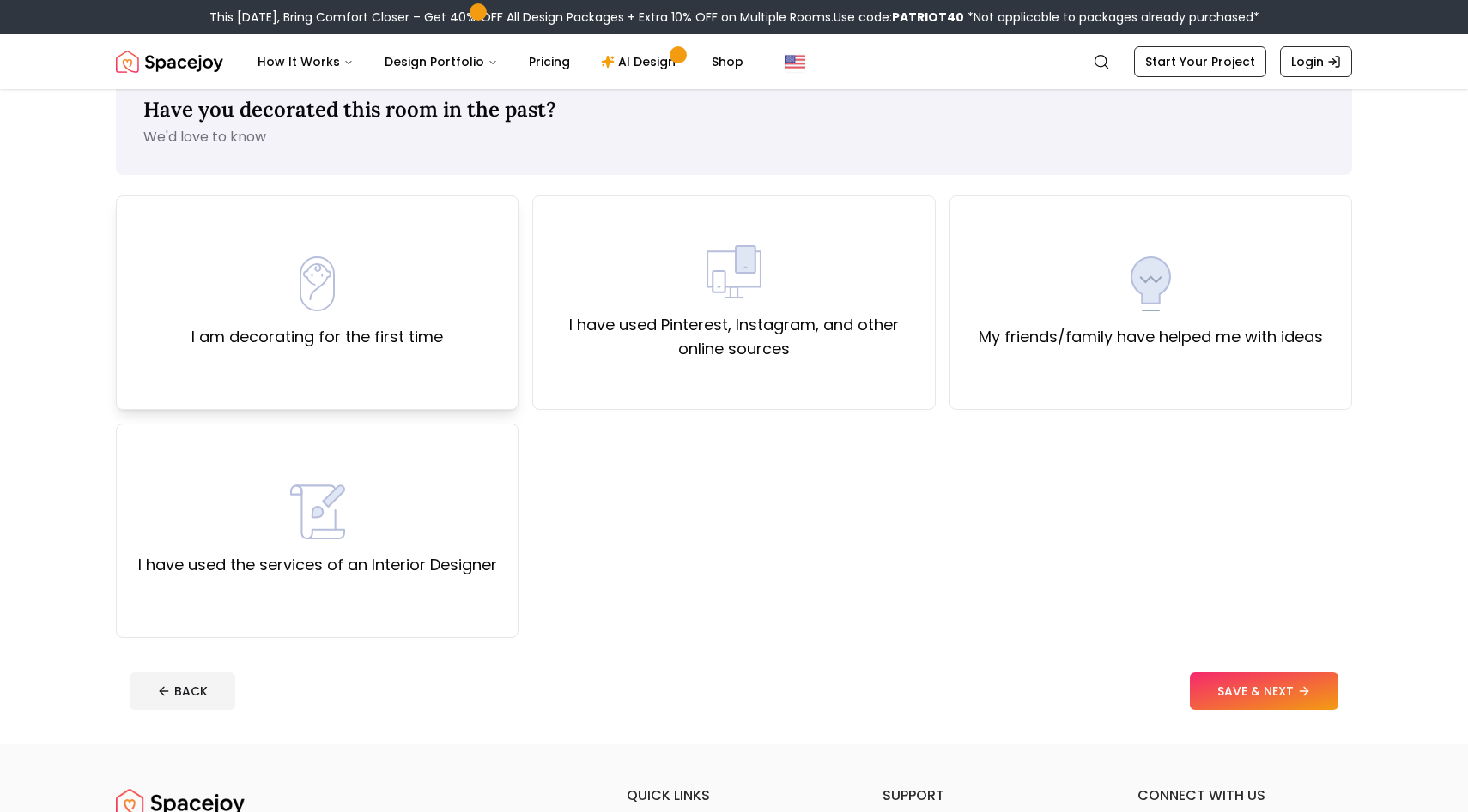
click at [302, 298] on img at bounding box center [317, 284] width 55 height 55
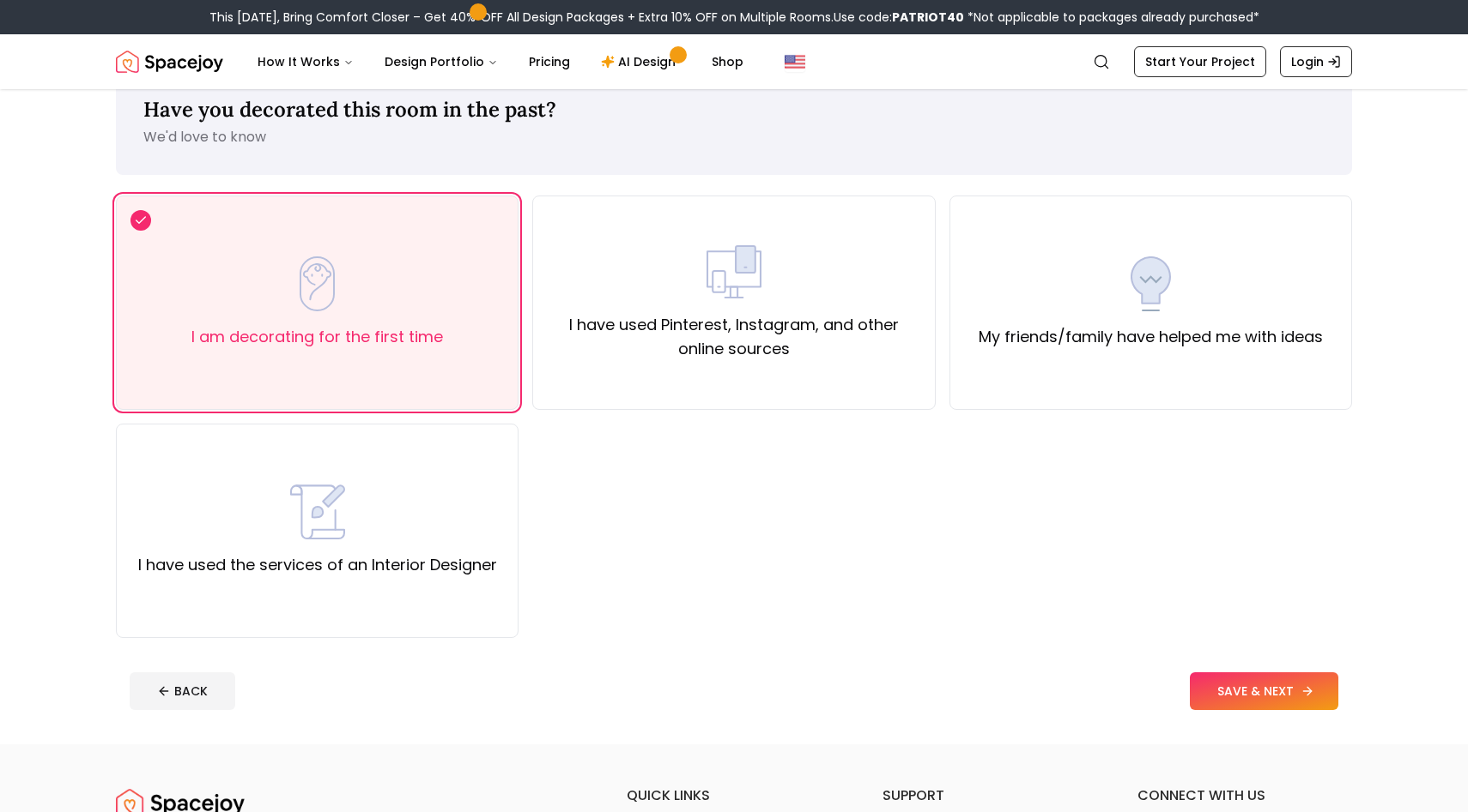
click at [1253, 687] on button "SAVE & NEXT" at bounding box center [1264, 691] width 149 height 38
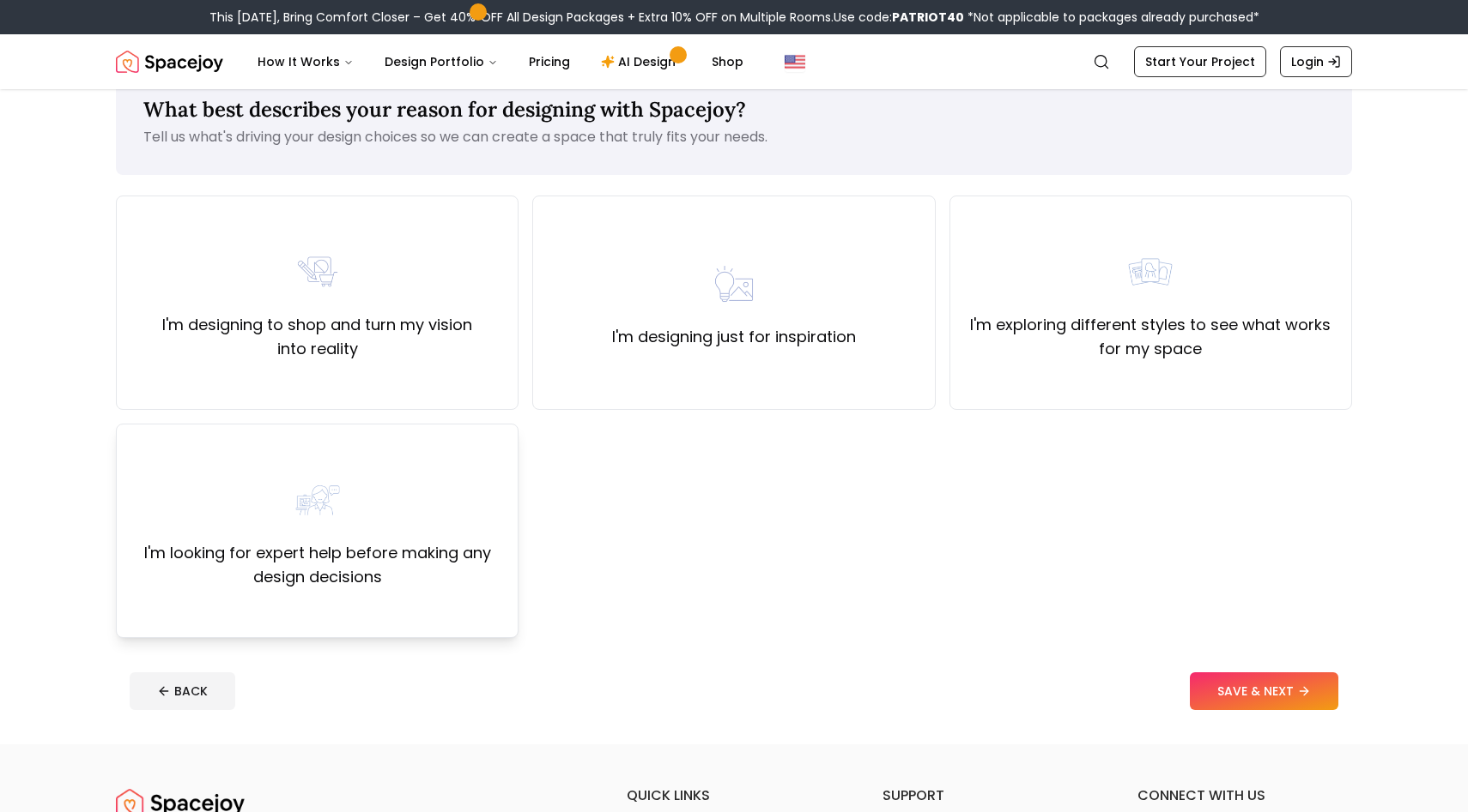
click at [340, 520] on img at bounding box center [317, 500] width 55 height 55
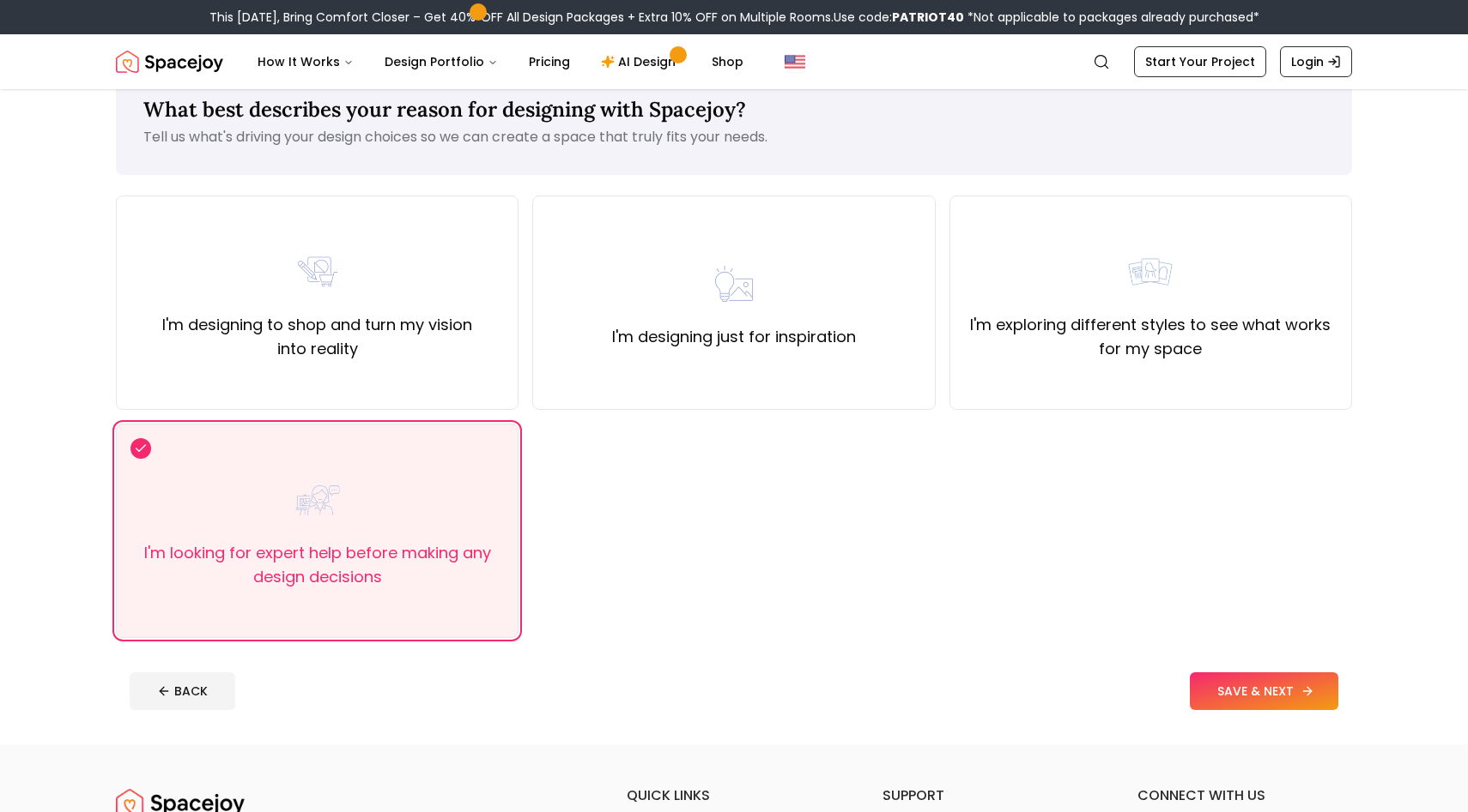
click at [1251, 690] on button "SAVE & NEXT" at bounding box center [1264, 691] width 149 height 38
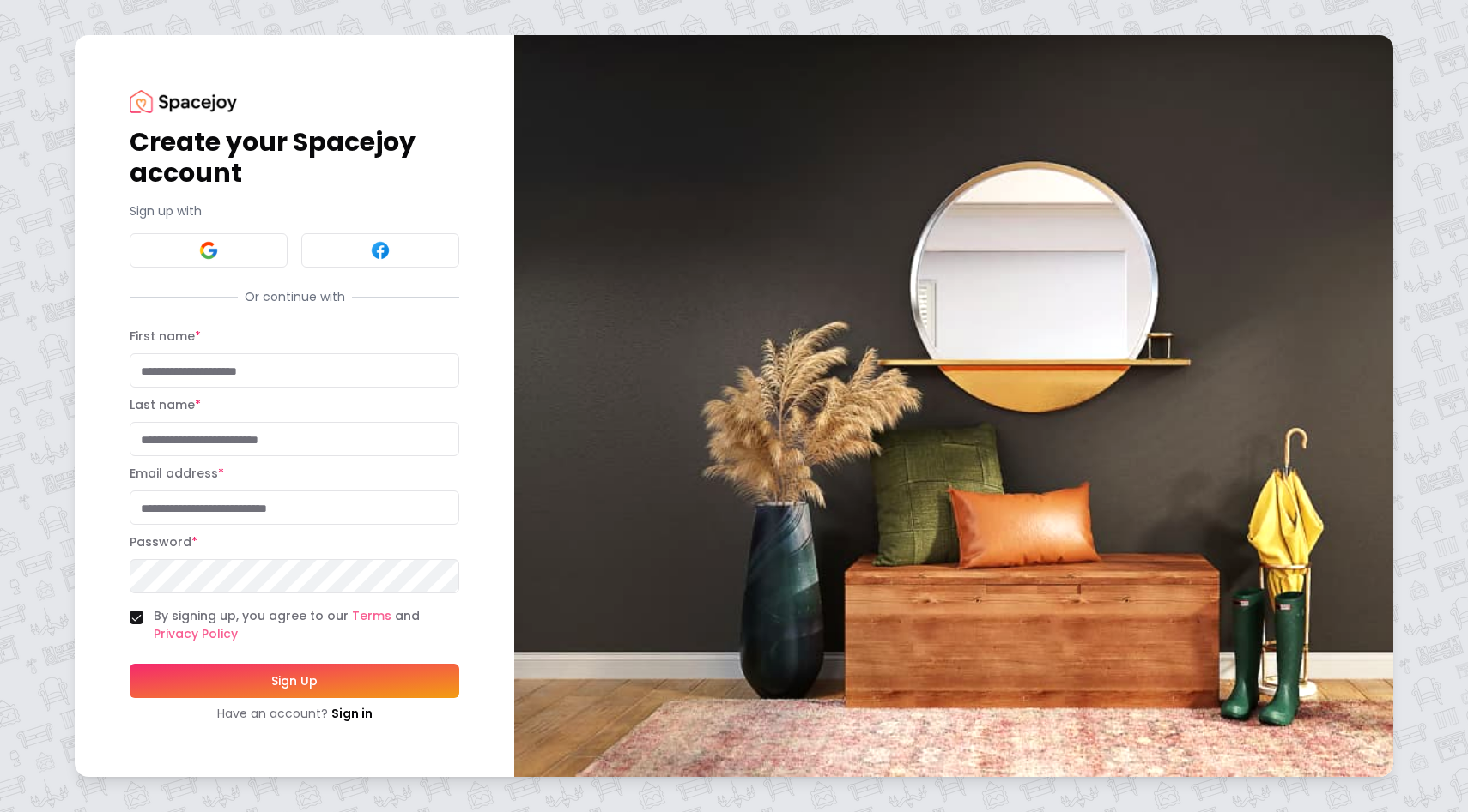
click at [205, 368] on input "First name *" at bounding box center [294, 370] width 330 height 34
type input "******"
type input "*******"
type input "**********"
